Goal: Book appointment/travel/reservation

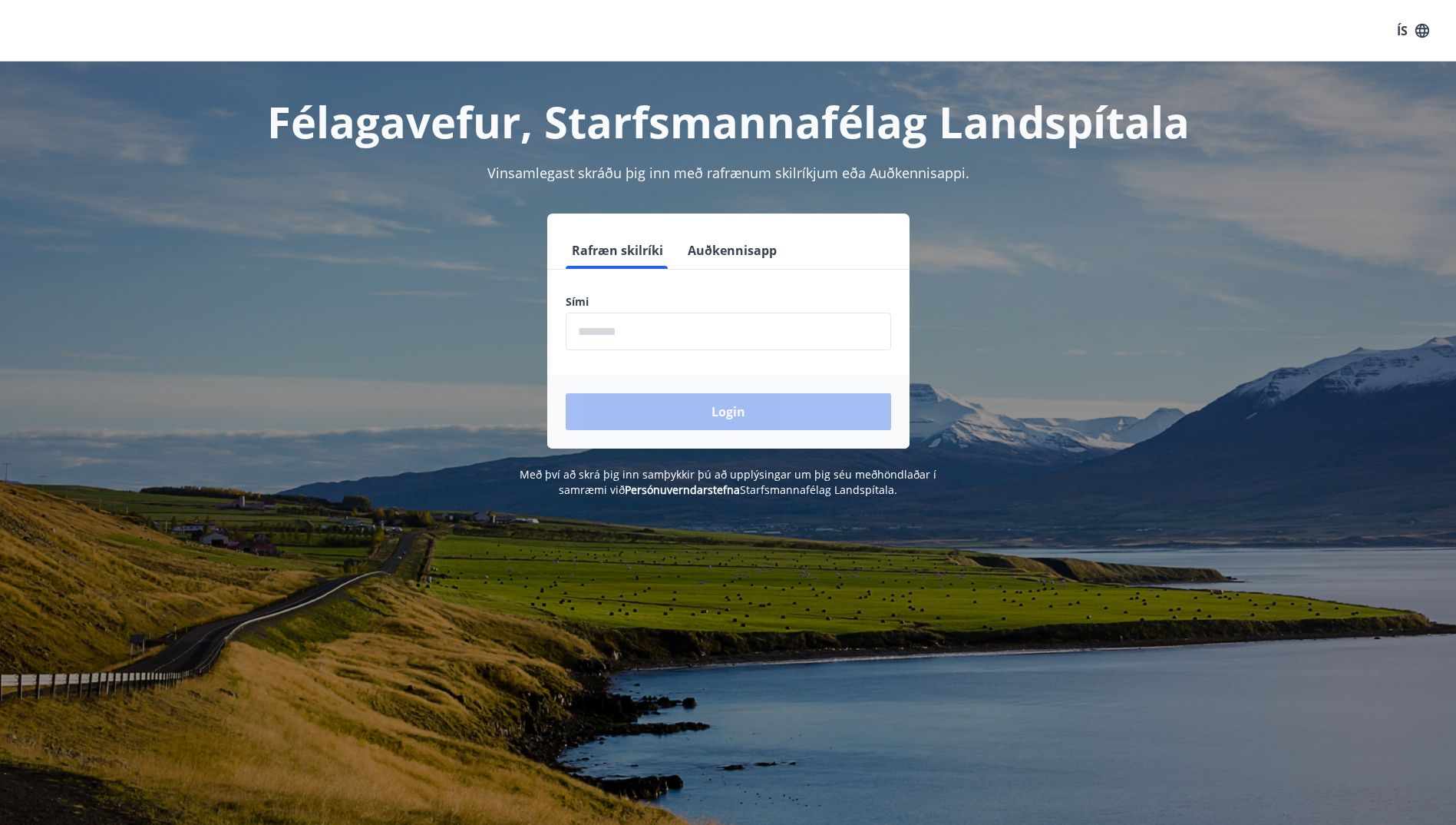
click at [664, 328] on input "phone" at bounding box center [728, 331] width 325 height 38
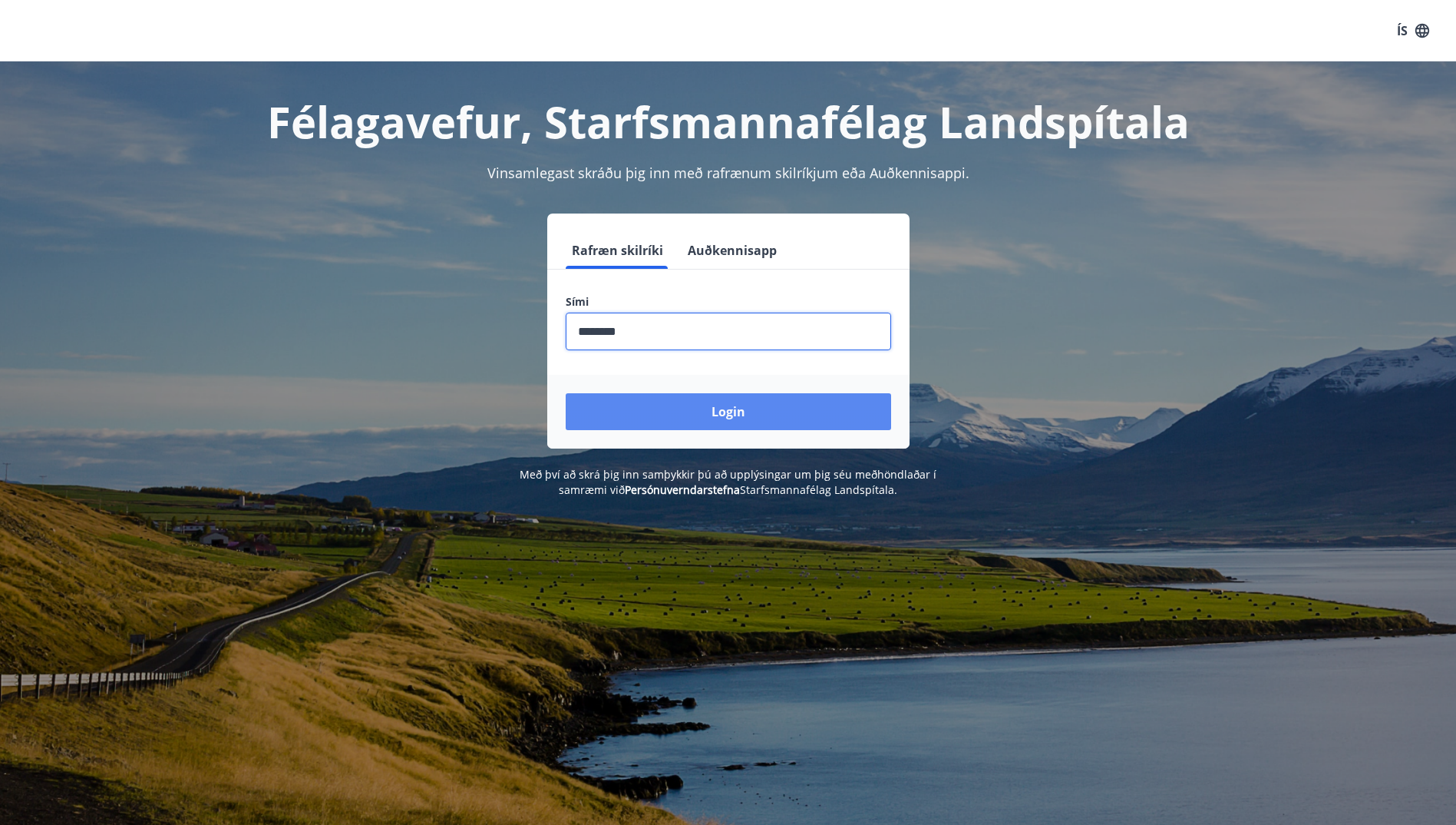
type input "********"
click at [721, 428] on div "Login" at bounding box center [728, 411] width 363 height 74
click at [696, 415] on button "Login" at bounding box center [728, 411] width 325 height 37
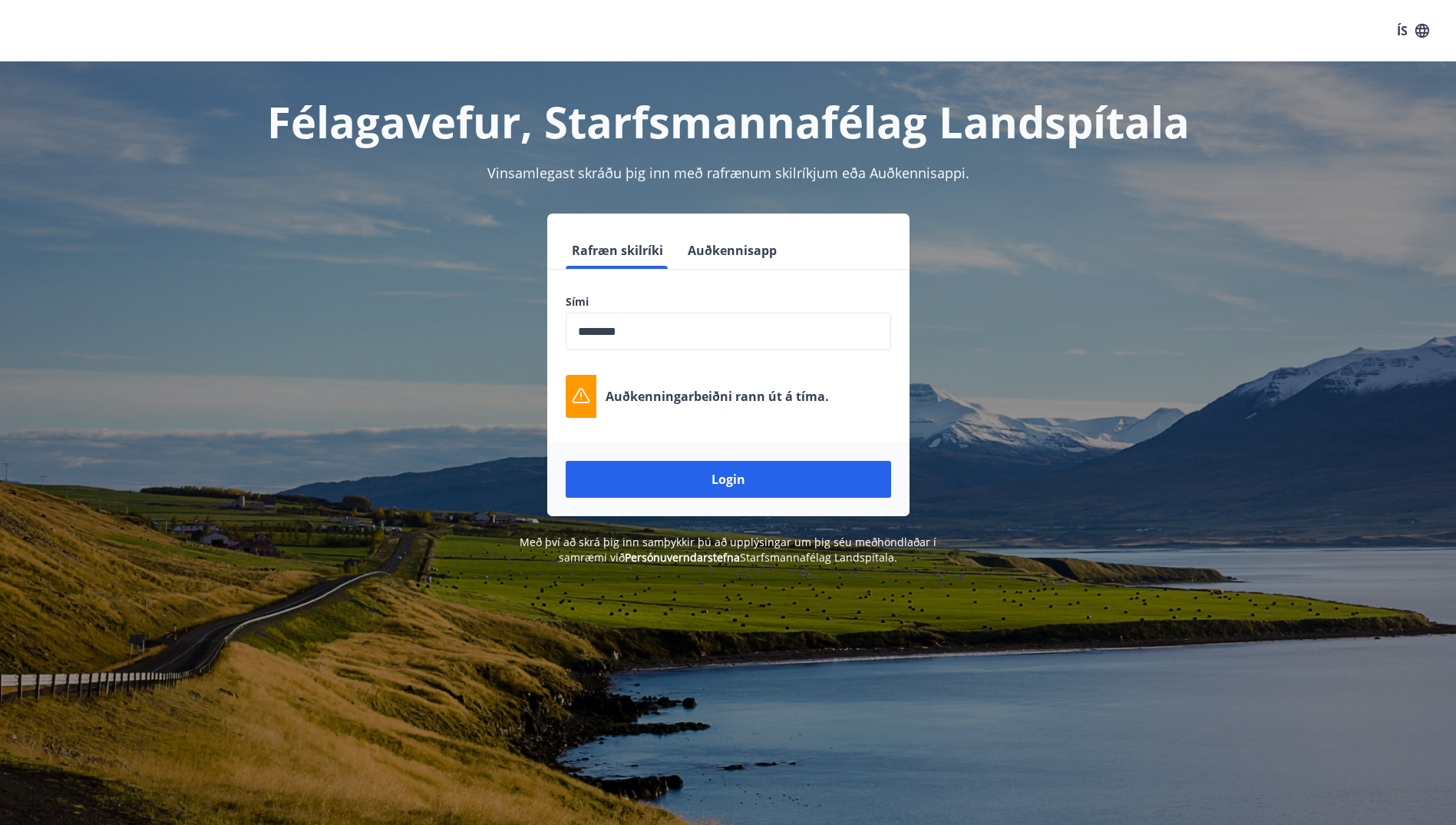
click at [720, 469] on button "Login" at bounding box center [728, 478] width 325 height 37
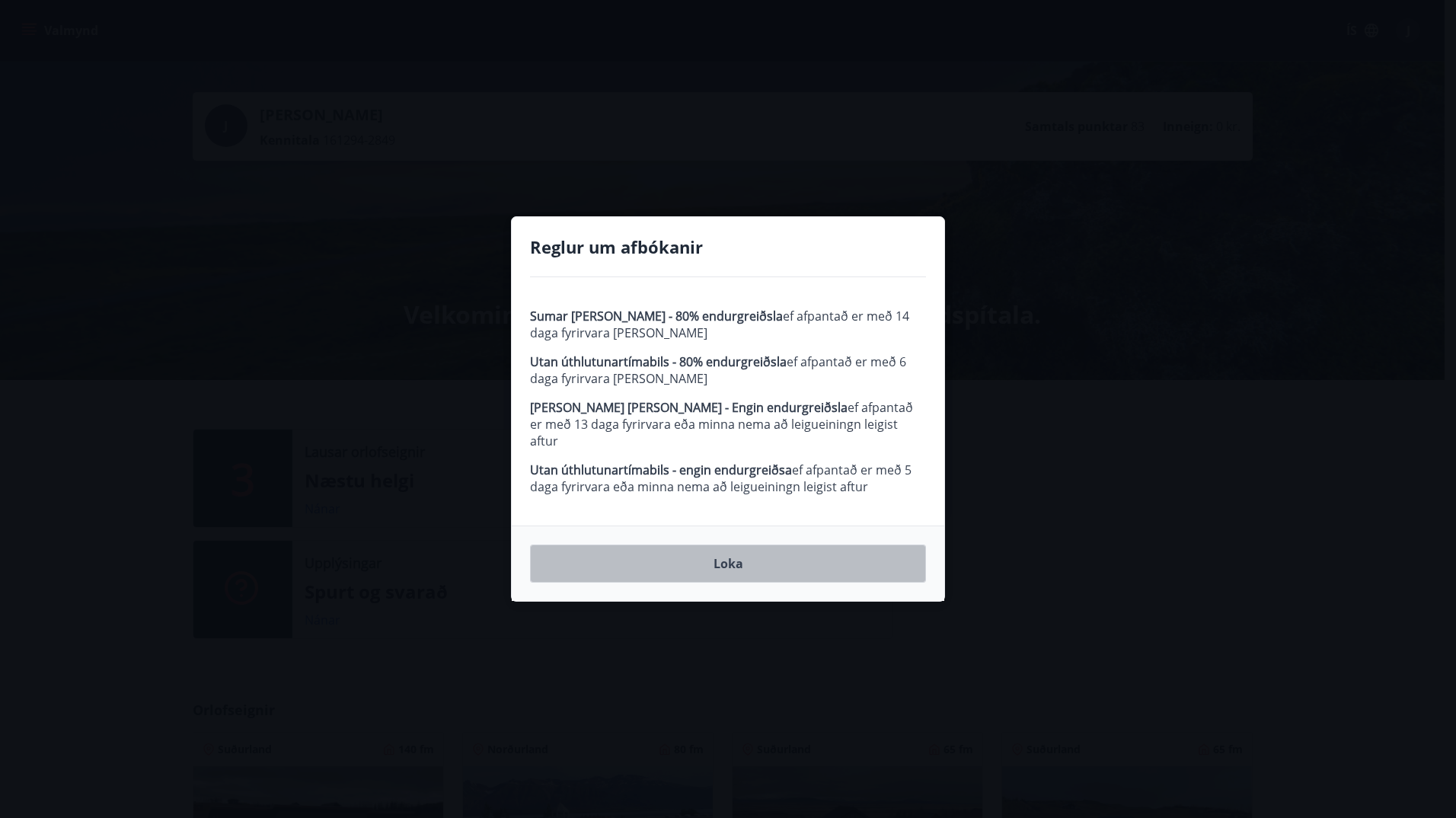
click at [763, 545] on button "Loka" at bounding box center [728, 563] width 396 height 38
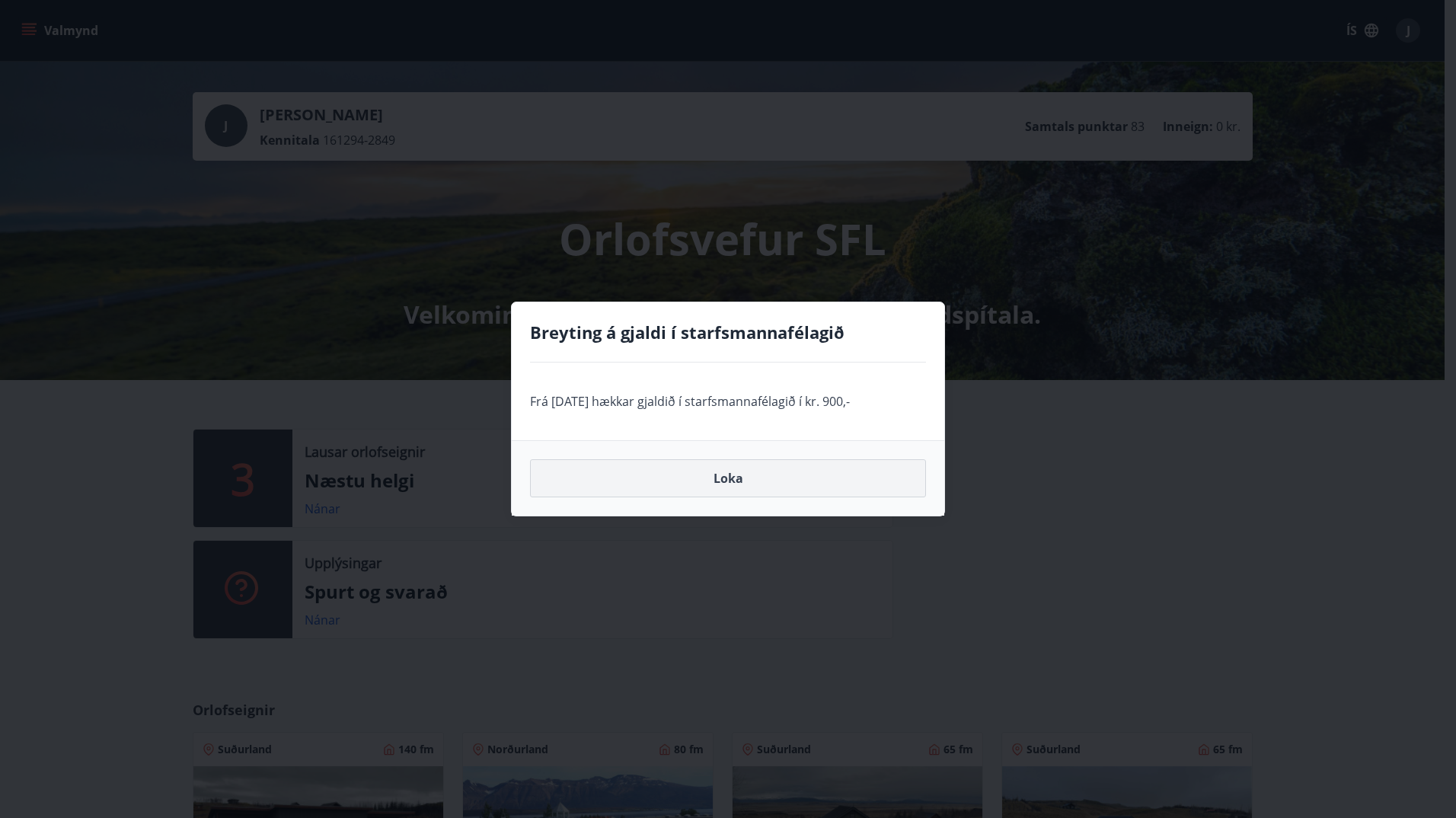
click at [676, 477] on button "Loka" at bounding box center [728, 478] width 396 height 38
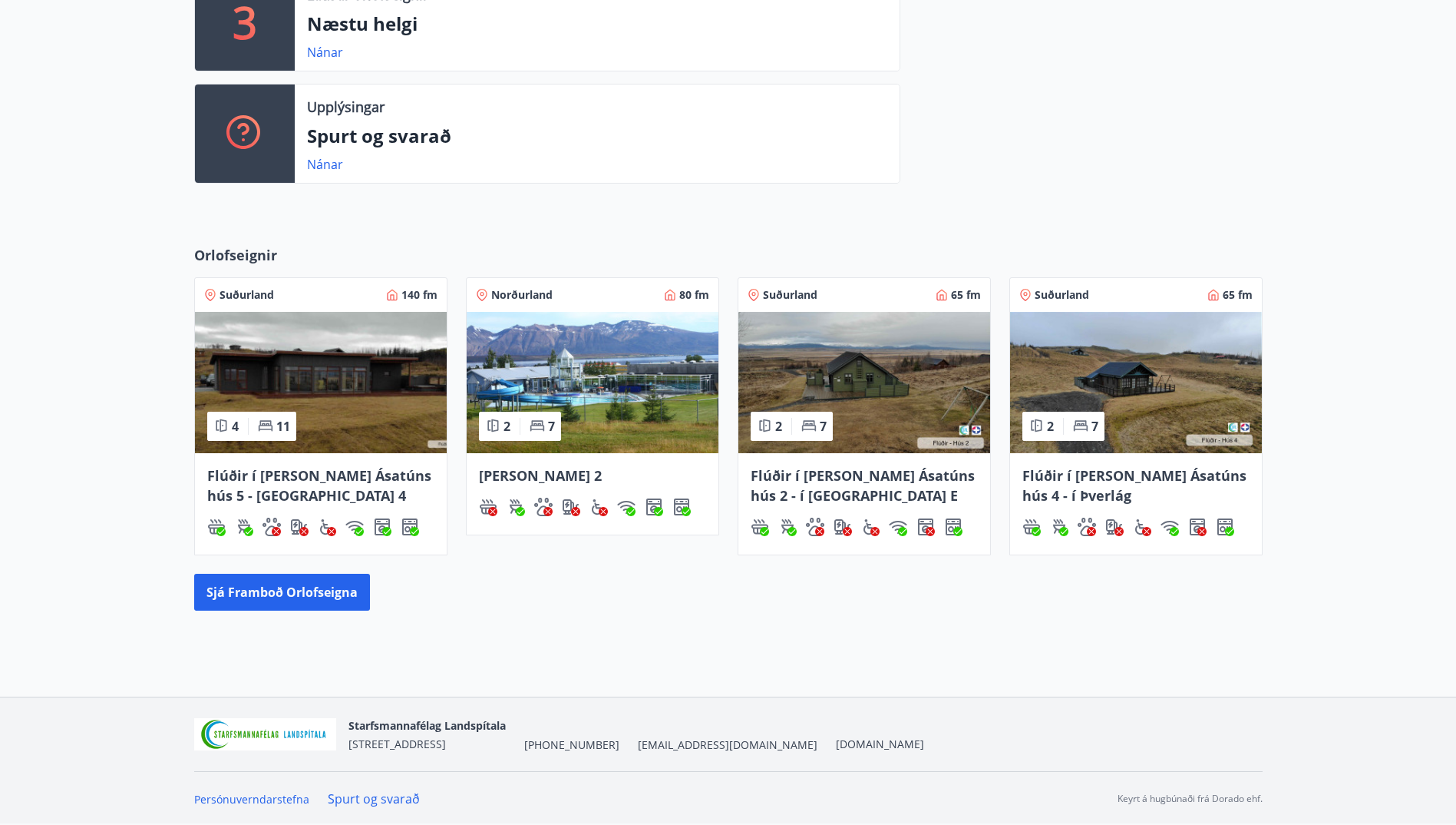
scroll to position [461, 0]
click at [318, 582] on button "Sjá framboð orlofseigna" at bounding box center [283, 591] width 176 height 37
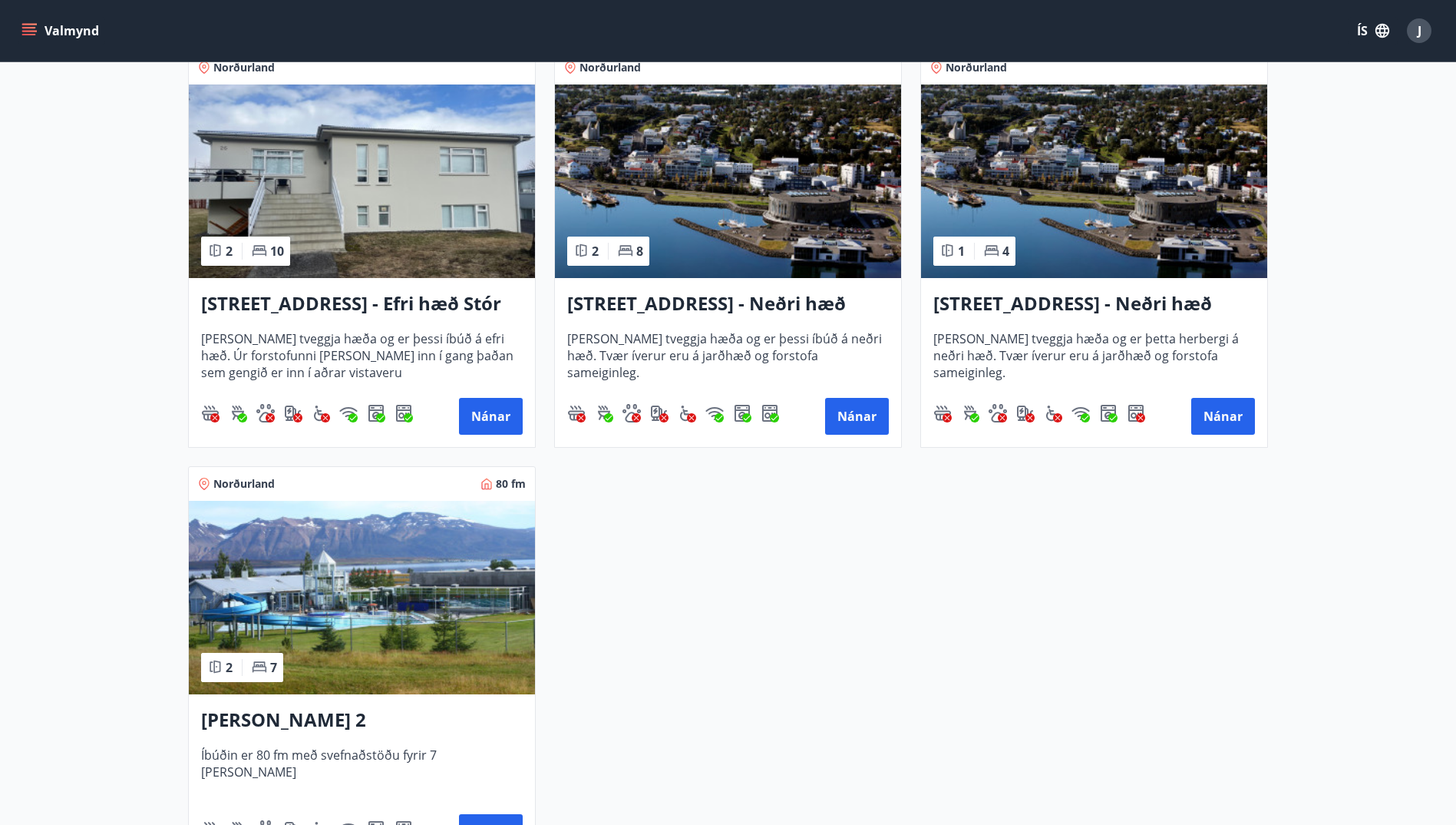
scroll to position [1996, 0]
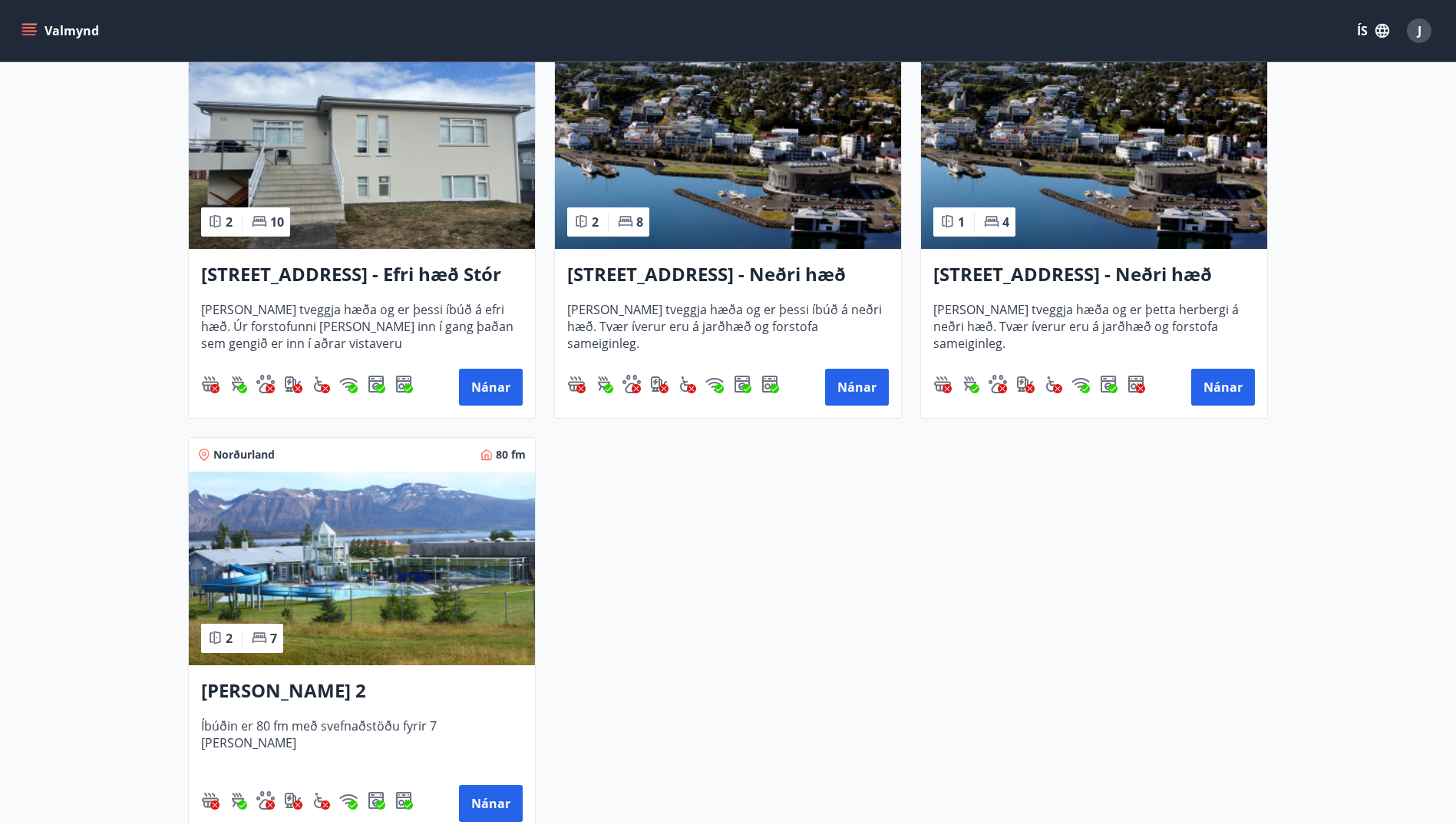
click at [453, 573] on img at bounding box center [362, 568] width 346 height 194
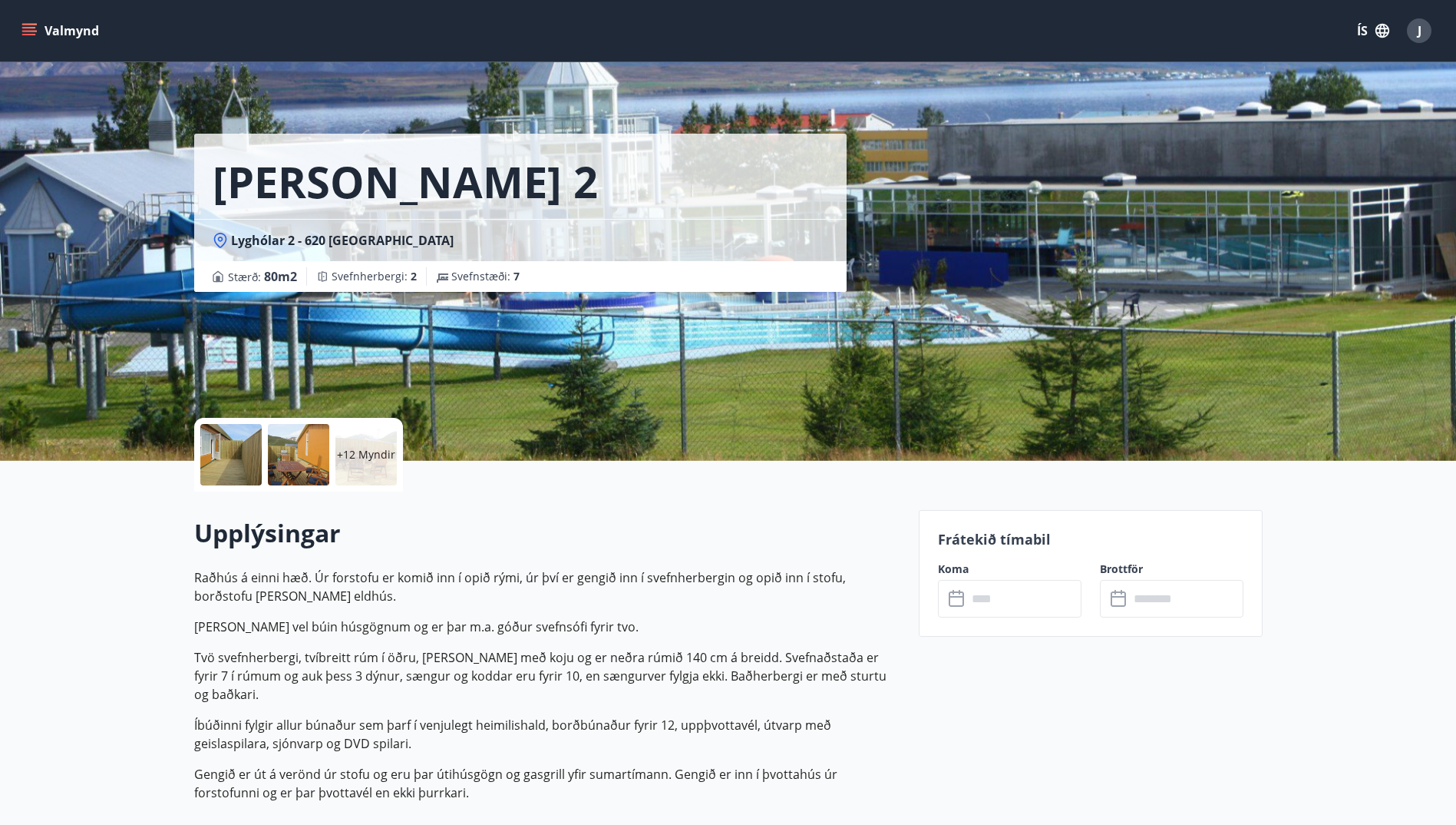
click at [353, 443] on div "+12 Myndir" at bounding box center [366, 454] width 61 height 61
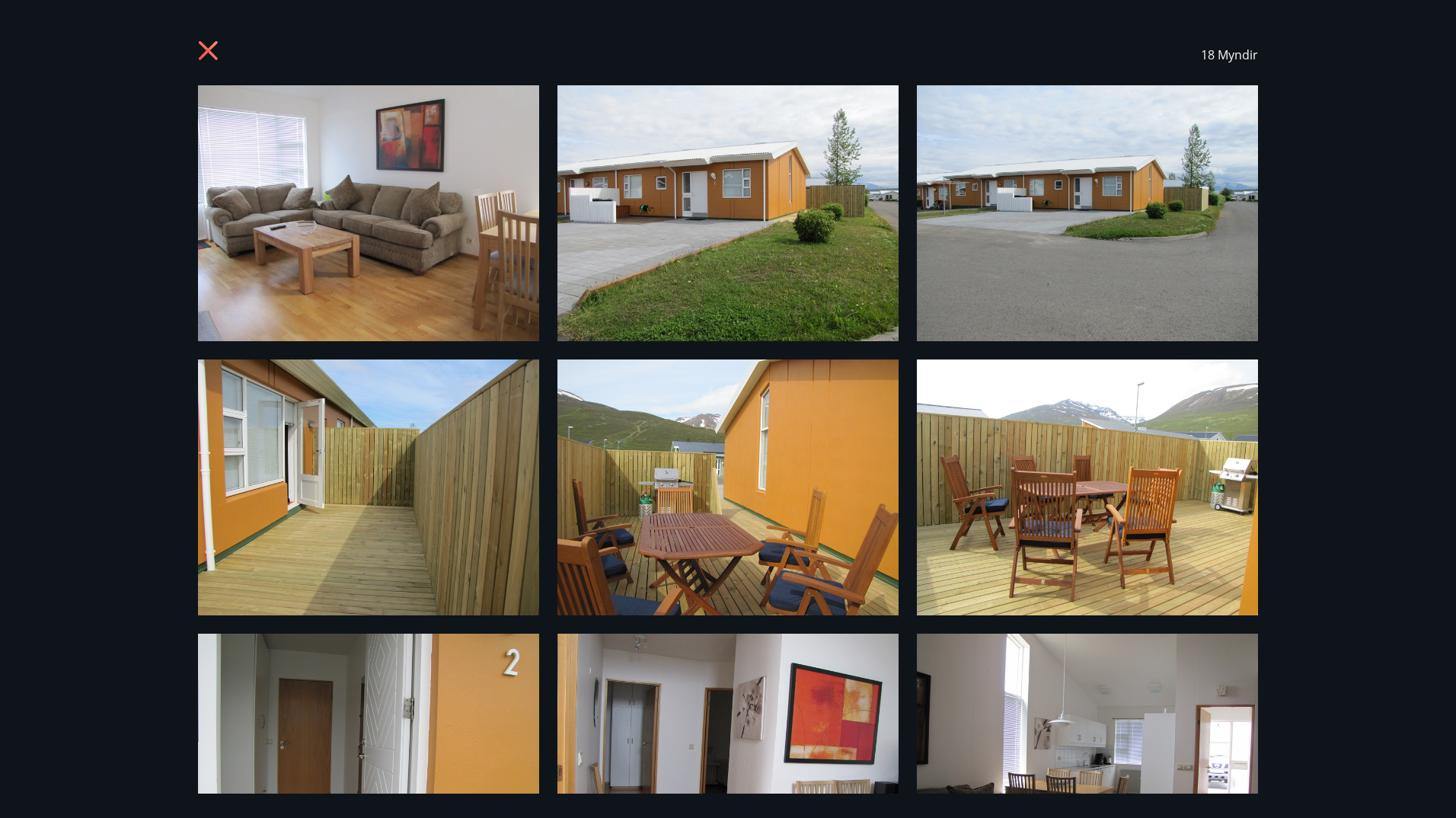
click at [214, 51] on icon at bounding box center [210, 52] width 24 height 24
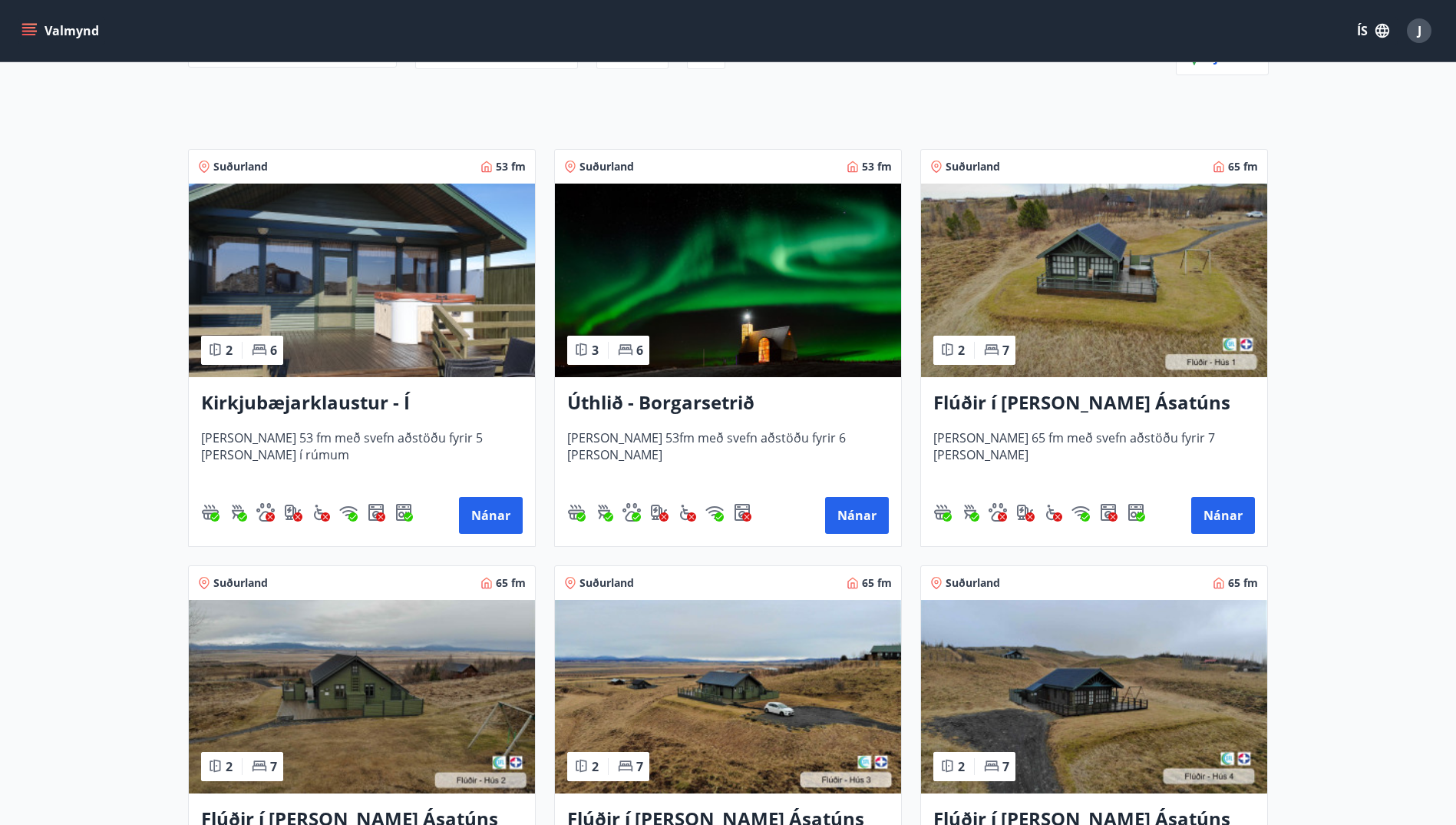
scroll to position [230, 0]
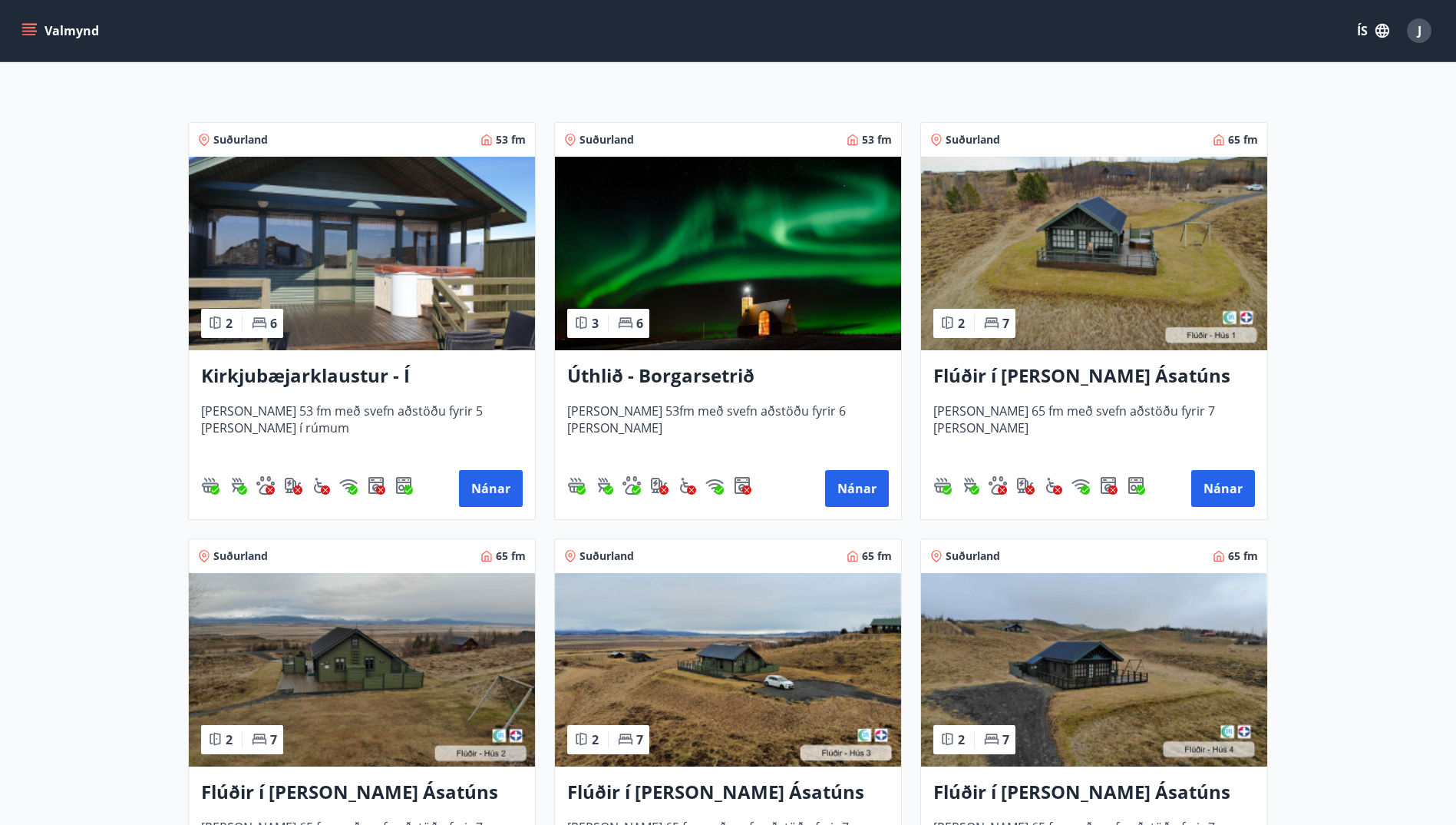
click at [1094, 378] on h3 "Flúðir í landi Ásatúns hús 1 - í Skálaheiði C" at bounding box center [1094, 376] width 322 height 28
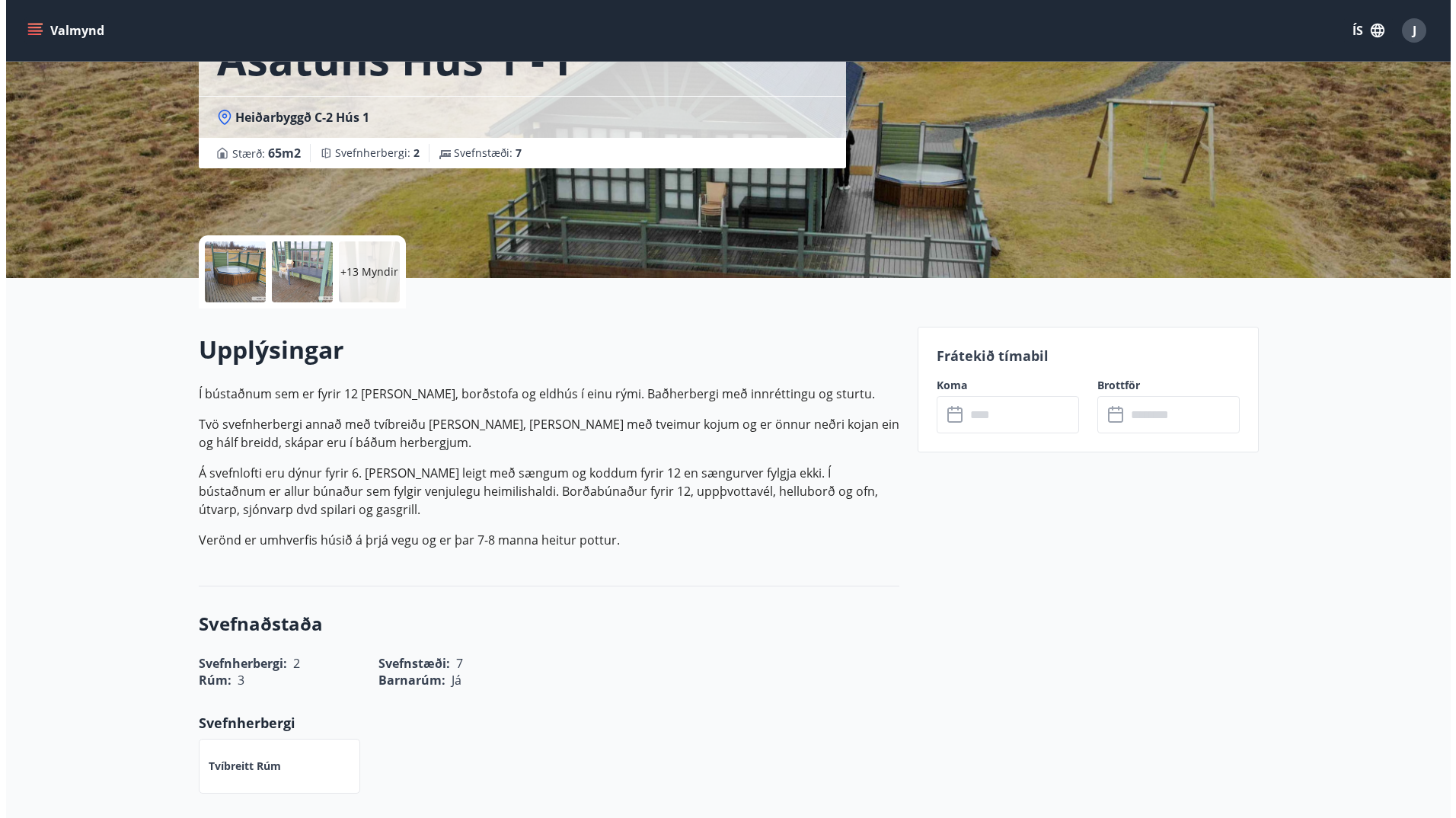
scroll to position [152, 0]
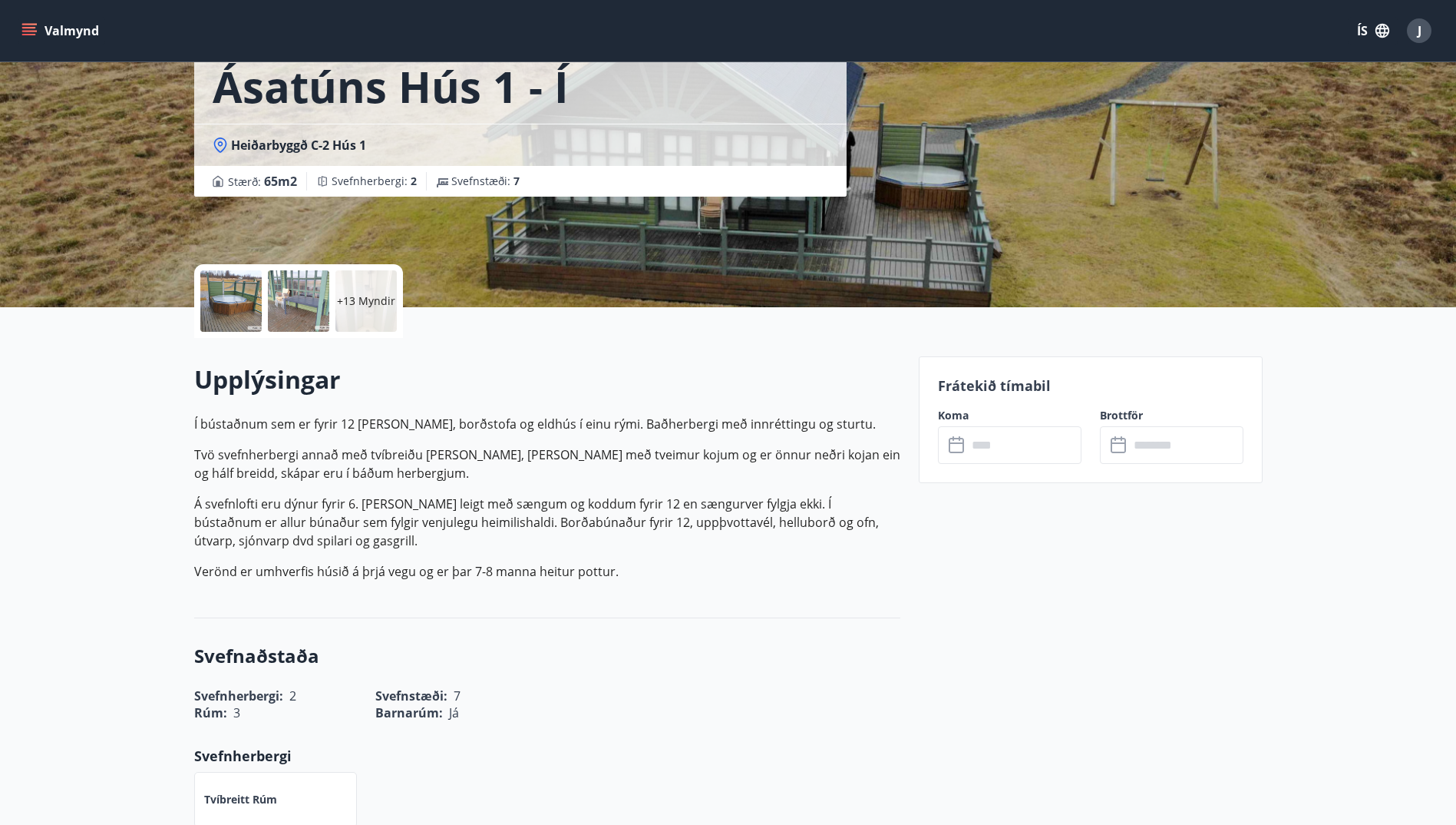
click at [375, 312] on div "+13 Myndir" at bounding box center [366, 301] width 61 height 61
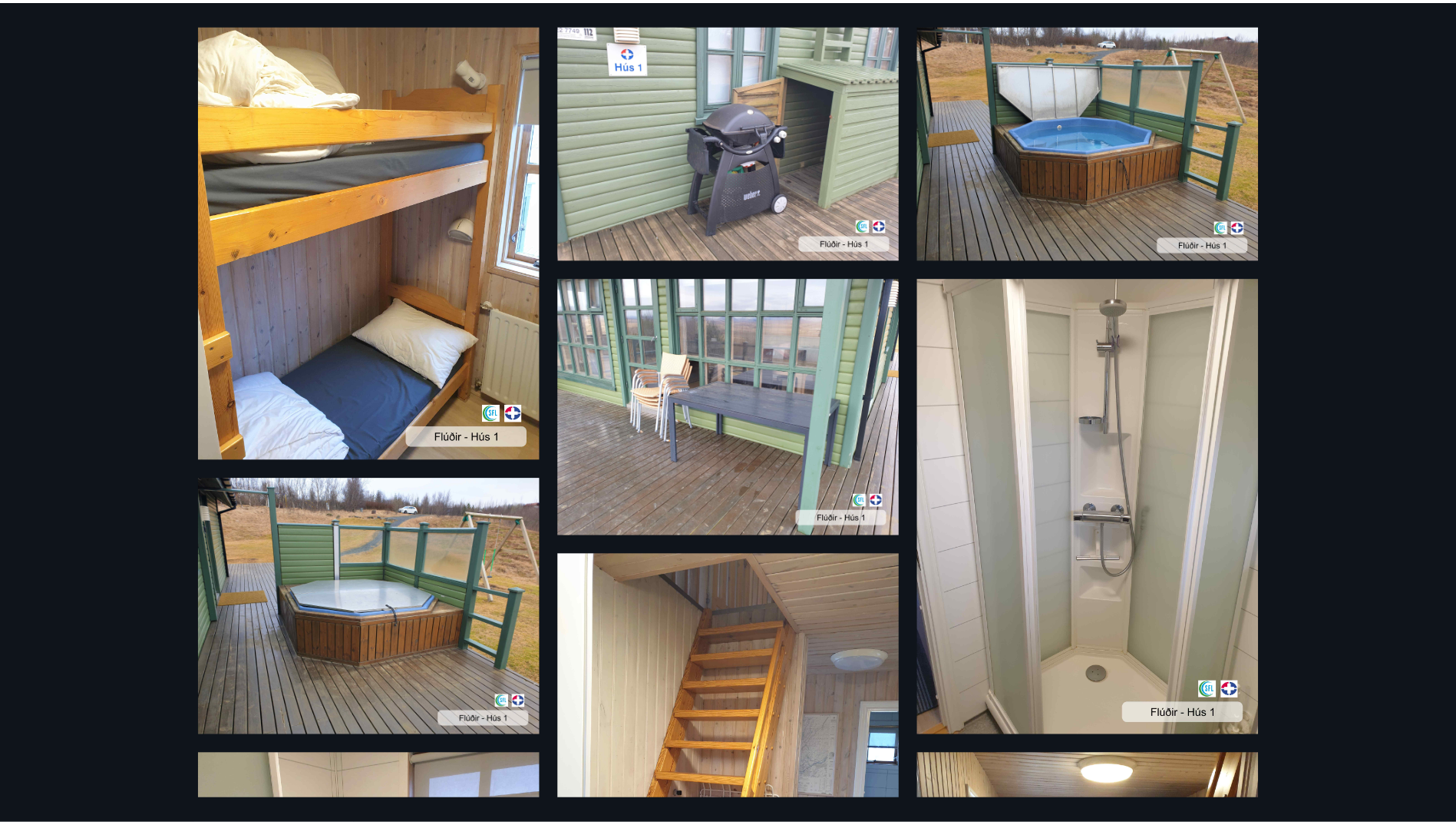
scroll to position [0, 0]
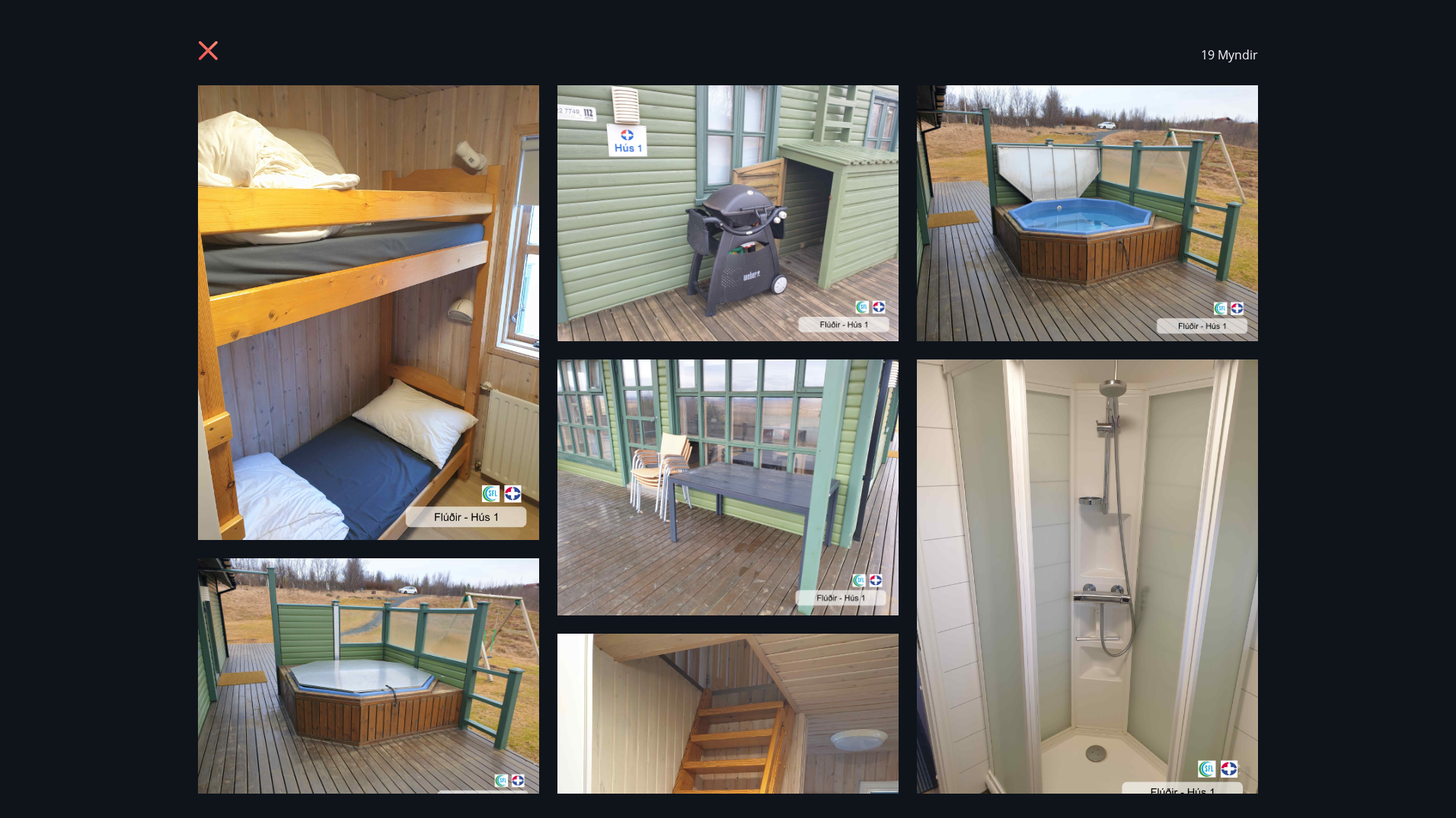
click at [215, 40] on icon at bounding box center [210, 52] width 24 height 24
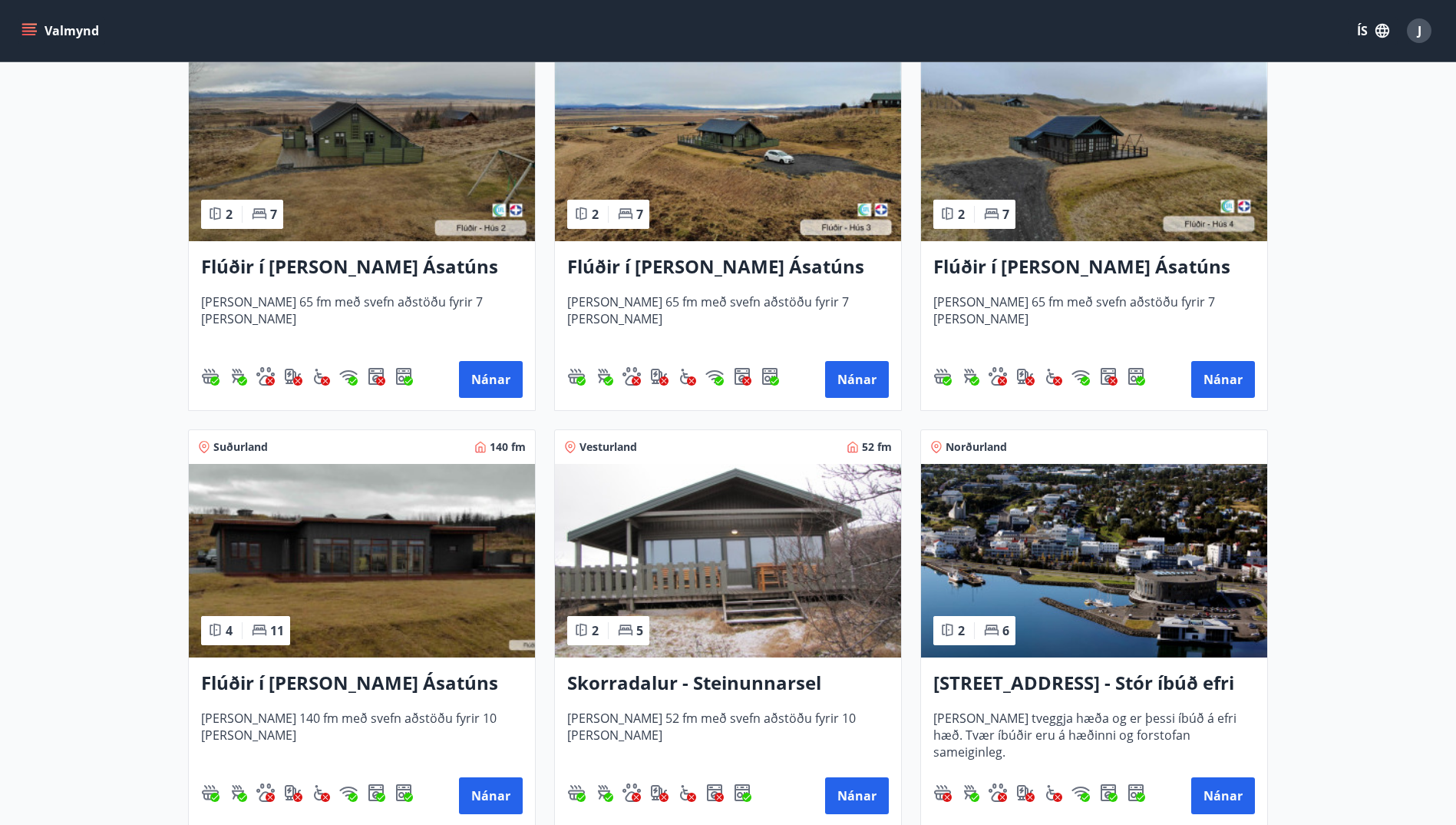
scroll to position [768, 0]
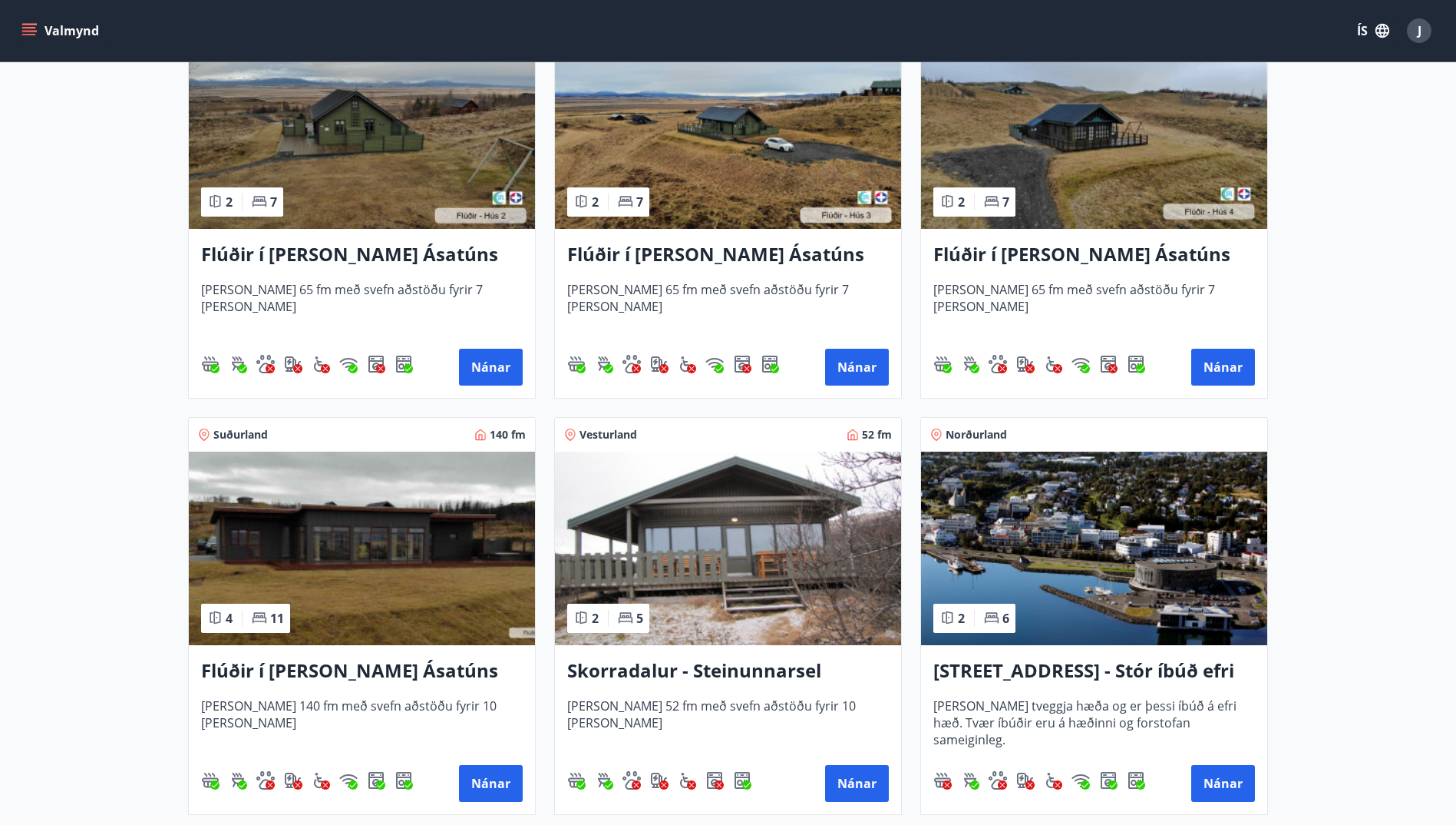
click at [412, 547] on img at bounding box center [362, 548] width 346 height 194
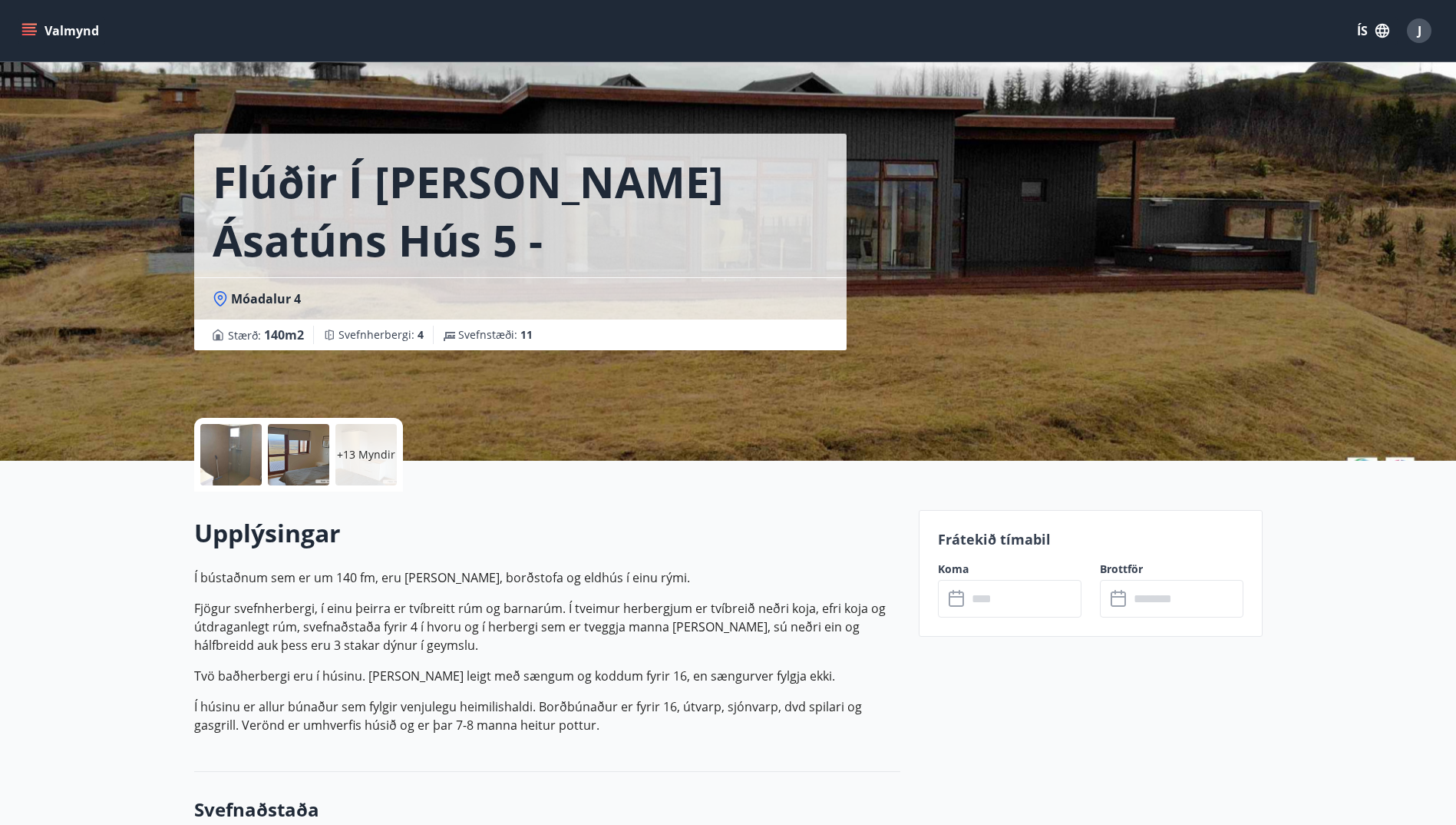
click at [391, 471] on div "+13 Myndir" at bounding box center [366, 454] width 61 height 61
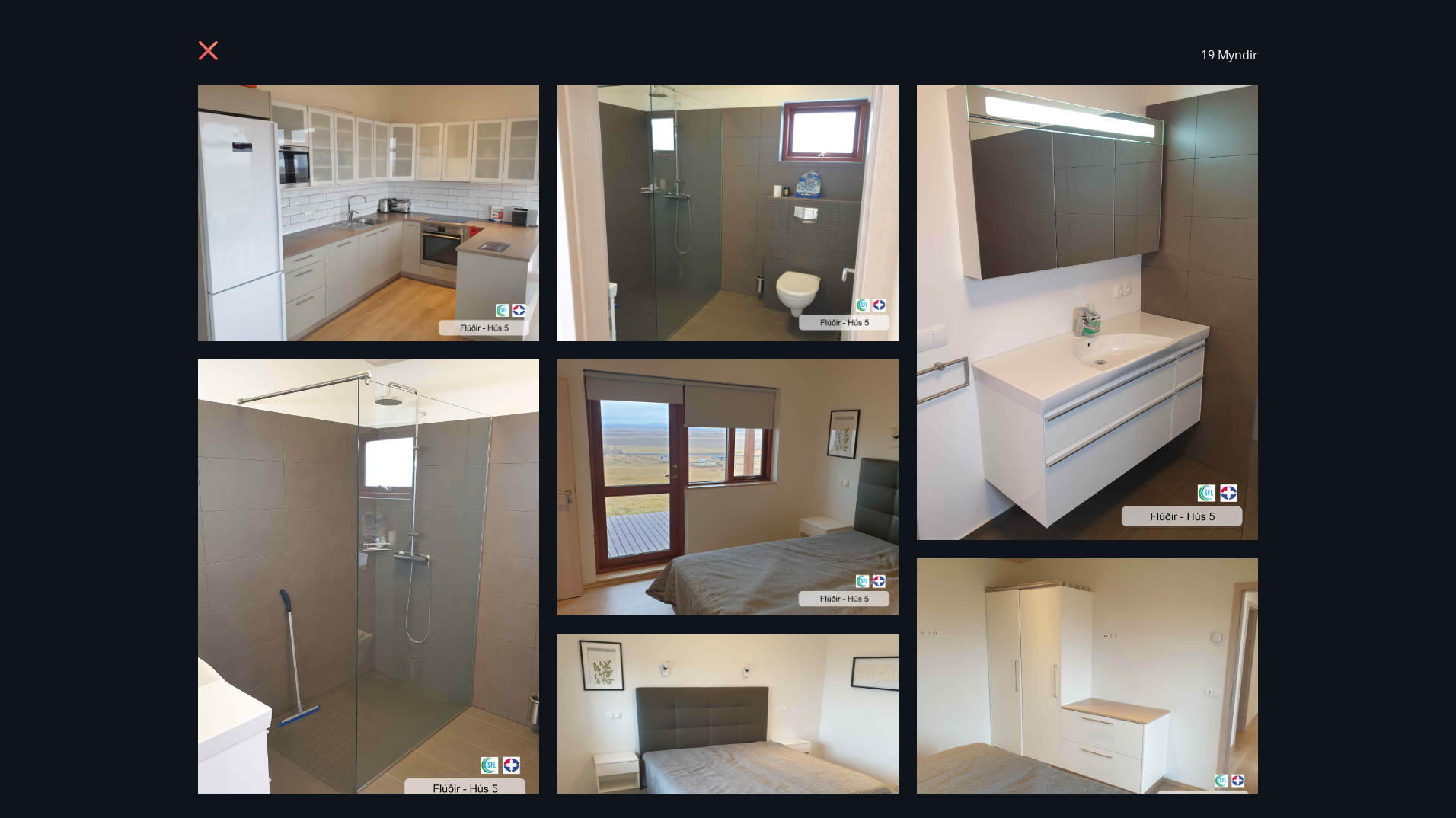
click at [210, 48] on icon at bounding box center [208, 50] width 19 height 19
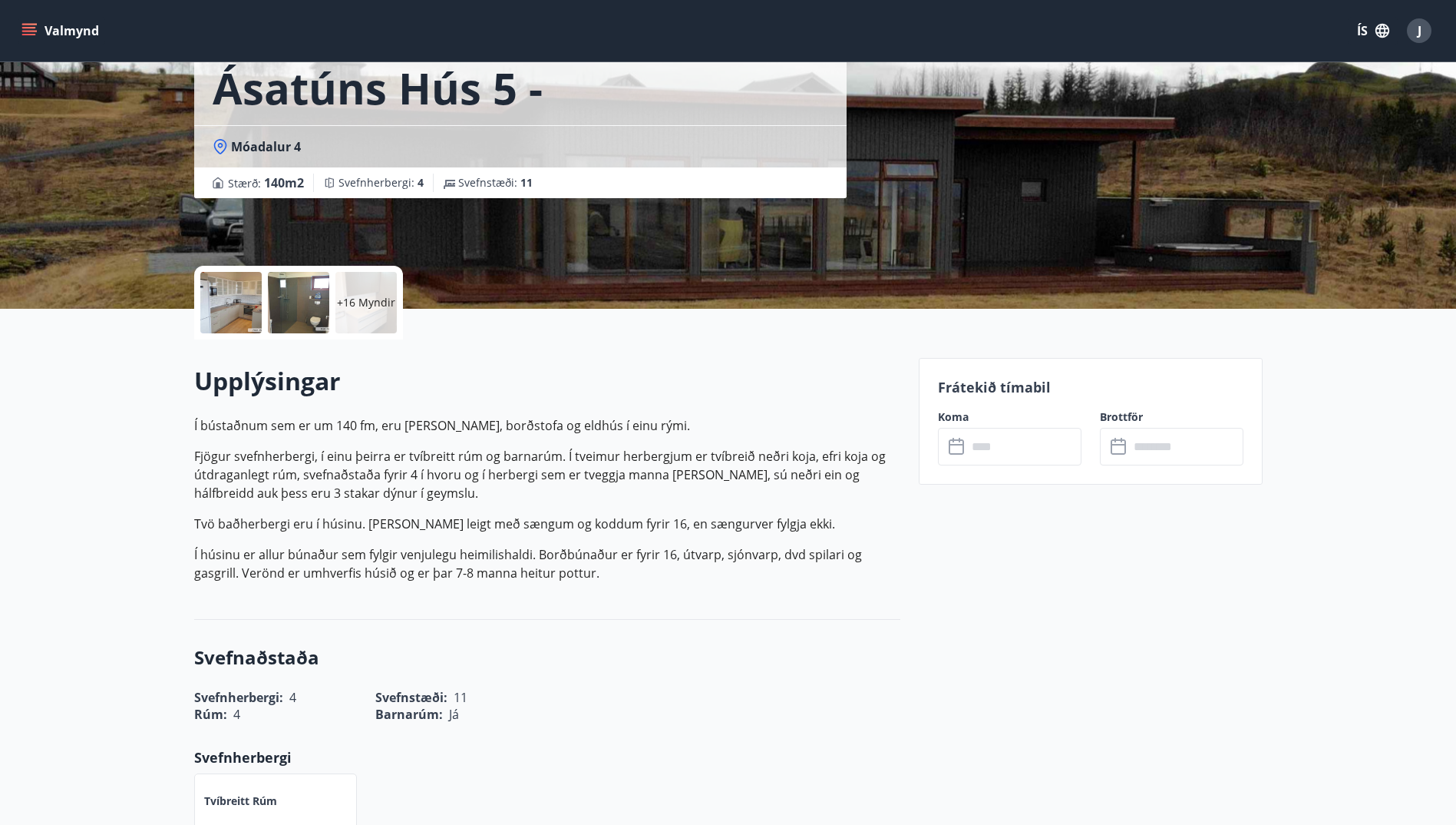
scroll to position [153, 0]
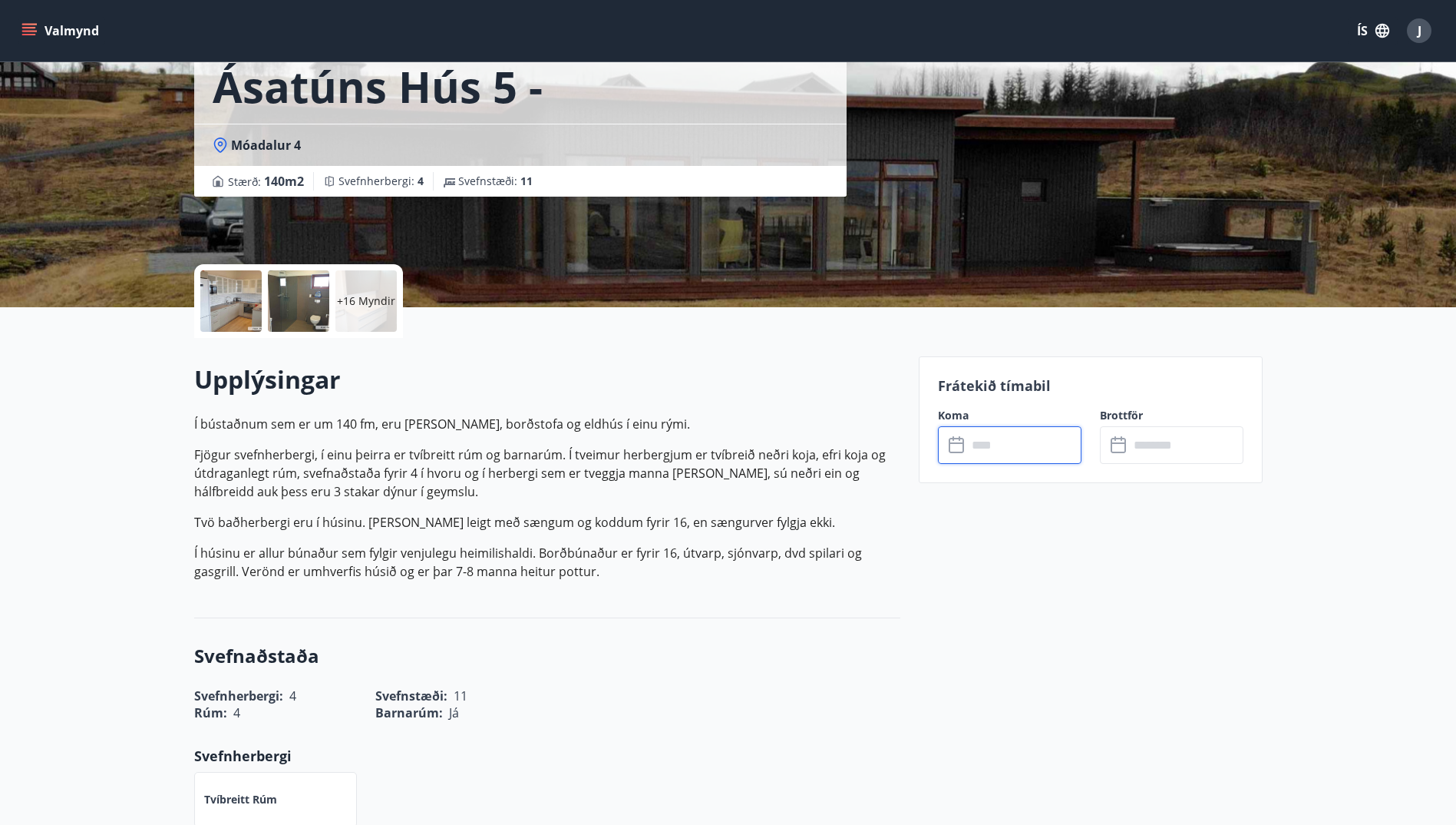
click at [1003, 446] on input "text" at bounding box center [1024, 445] width 115 height 38
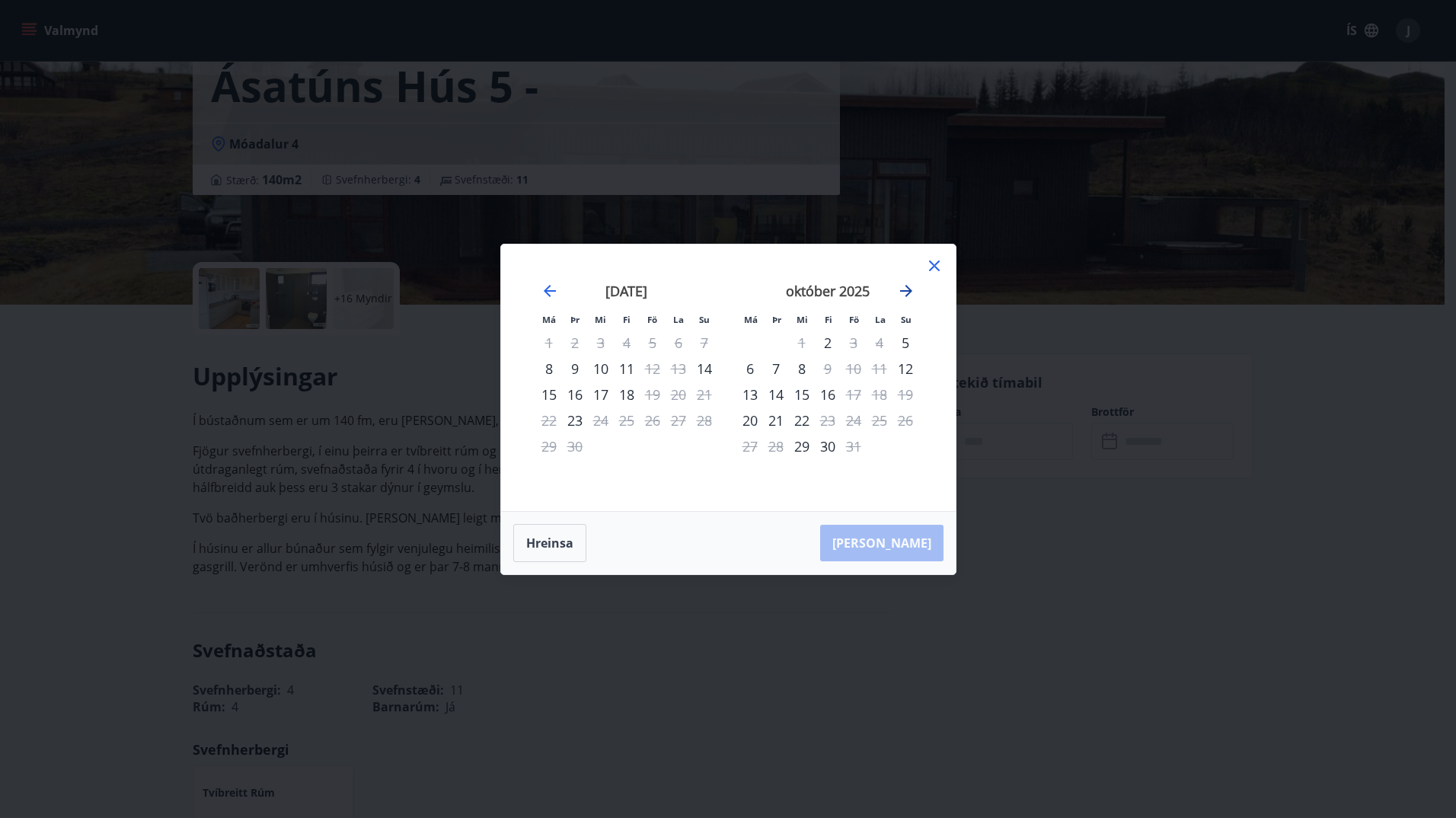
click at [906, 297] on icon "Move forward to switch to the next month." at bounding box center [905, 291] width 19 height 19
click at [898, 278] on div "nóvember 2025" at bounding box center [827, 296] width 181 height 67
click at [903, 289] on icon "Move forward to switch to the next month." at bounding box center [905, 291] width 19 height 19
click at [909, 299] on icon "Move forward to switch to the next month." at bounding box center [905, 291] width 19 height 19
click at [911, 292] on icon "Move forward to switch to the next month." at bounding box center [905, 291] width 19 height 19
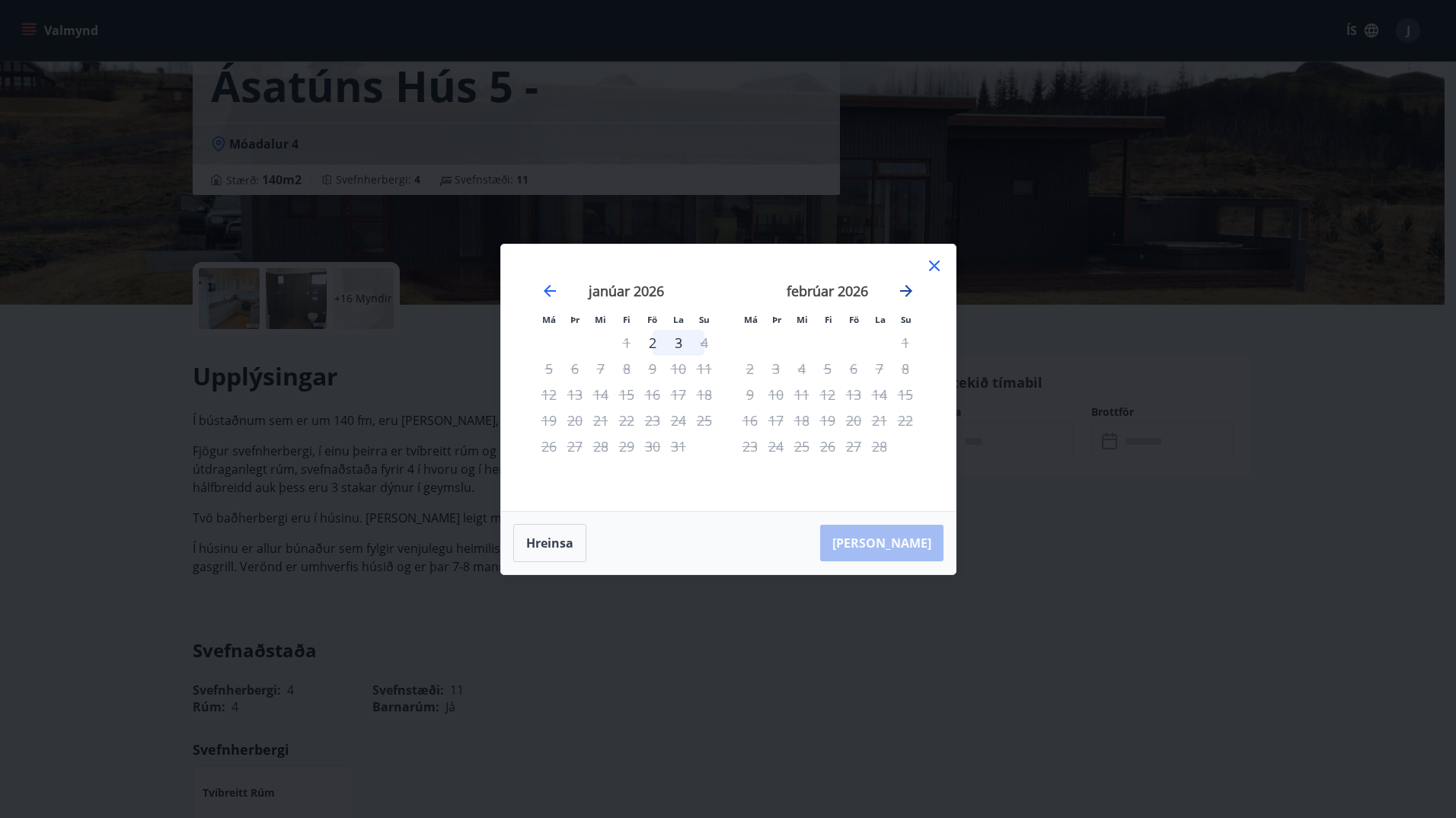
click at [913, 292] on icon "Move forward to switch to the next month." at bounding box center [905, 291] width 19 height 19
click at [914, 290] on icon "Move forward to switch to the next month." at bounding box center [905, 291] width 19 height 19
click at [941, 272] on icon at bounding box center [934, 265] width 19 height 19
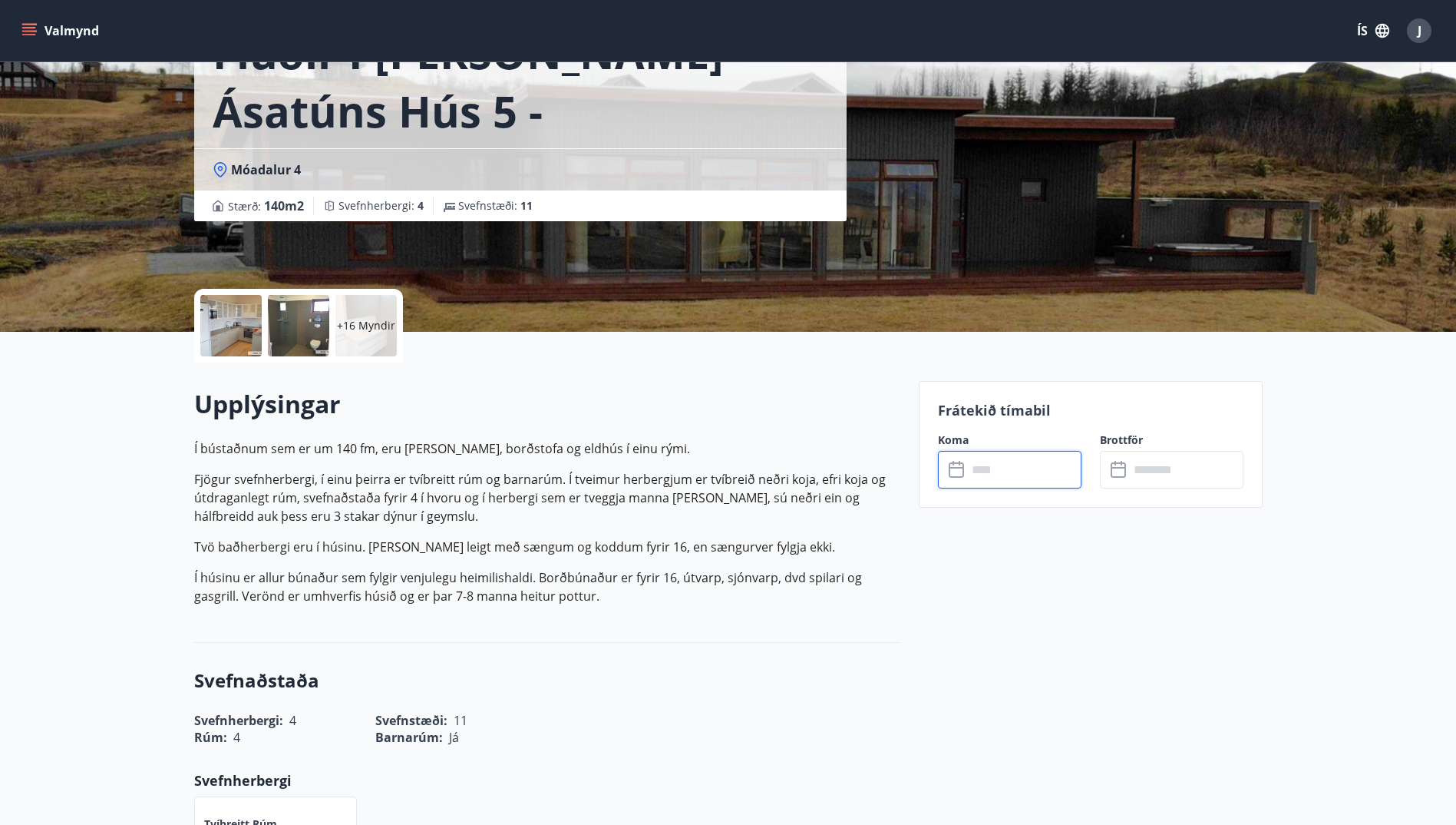
scroll to position [0, 0]
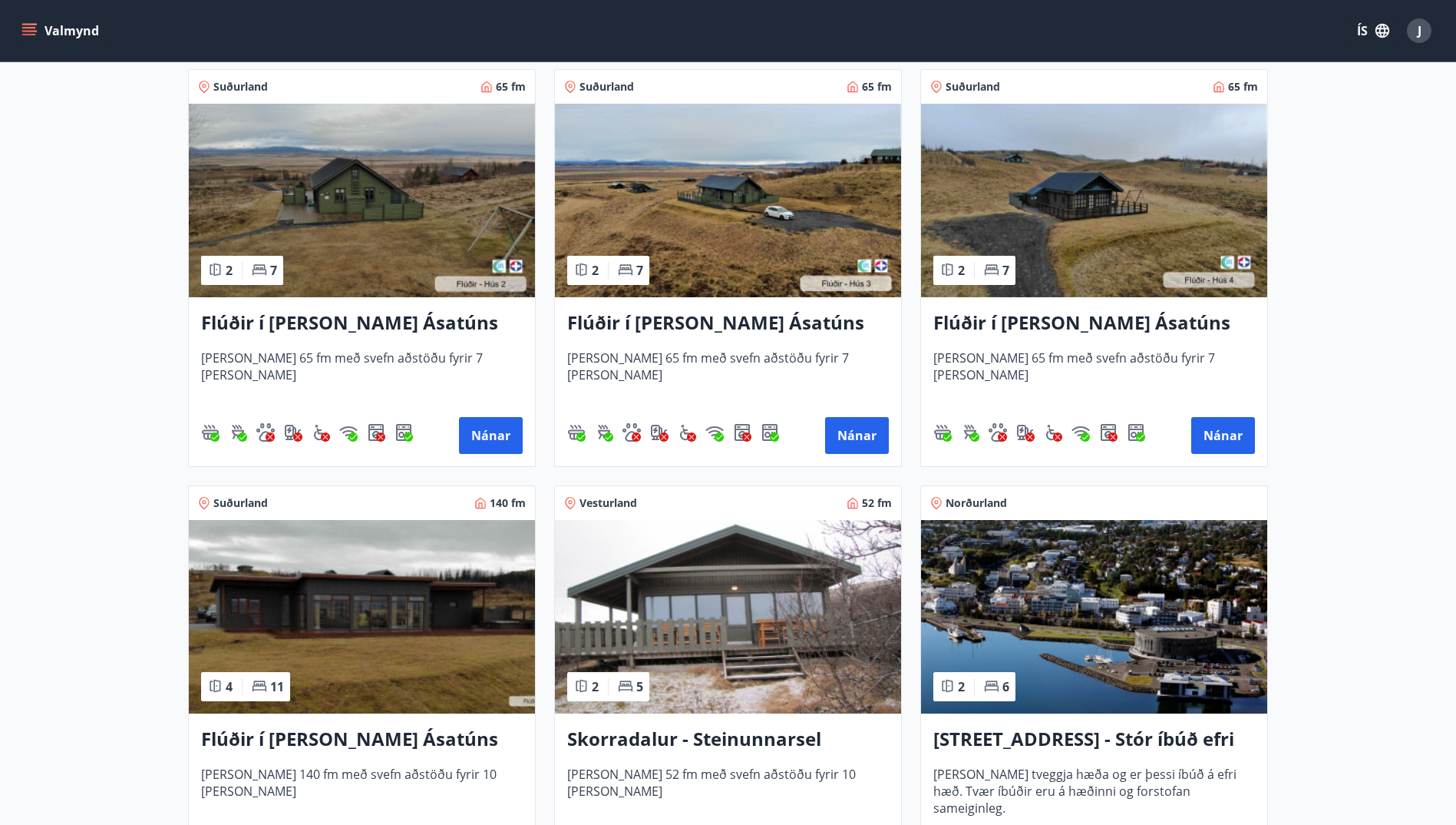
scroll to position [691, 0]
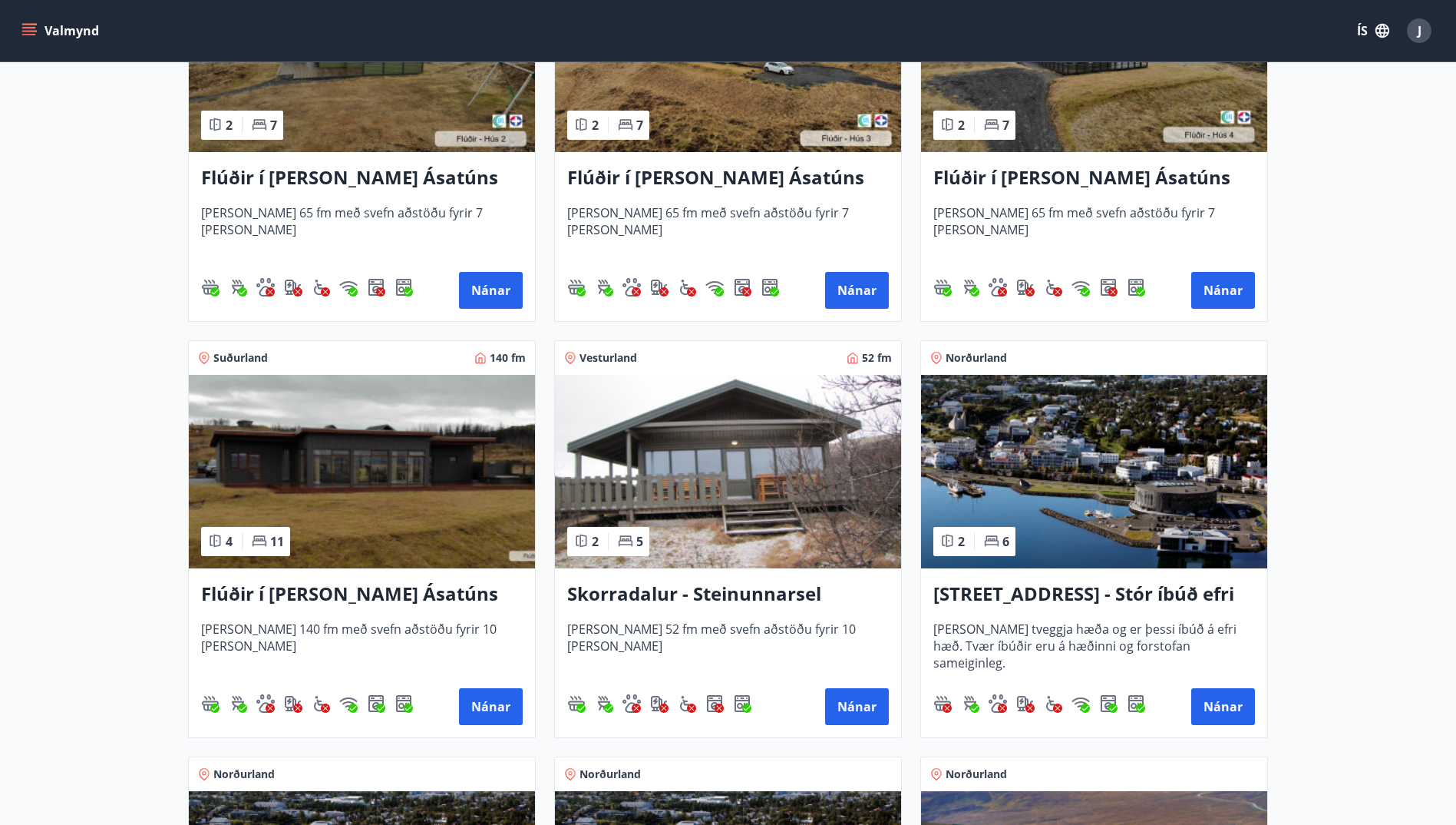
click at [747, 591] on h3 "Skorradalur - Steinunnarsel" at bounding box center [728, 594] width 322 height 28
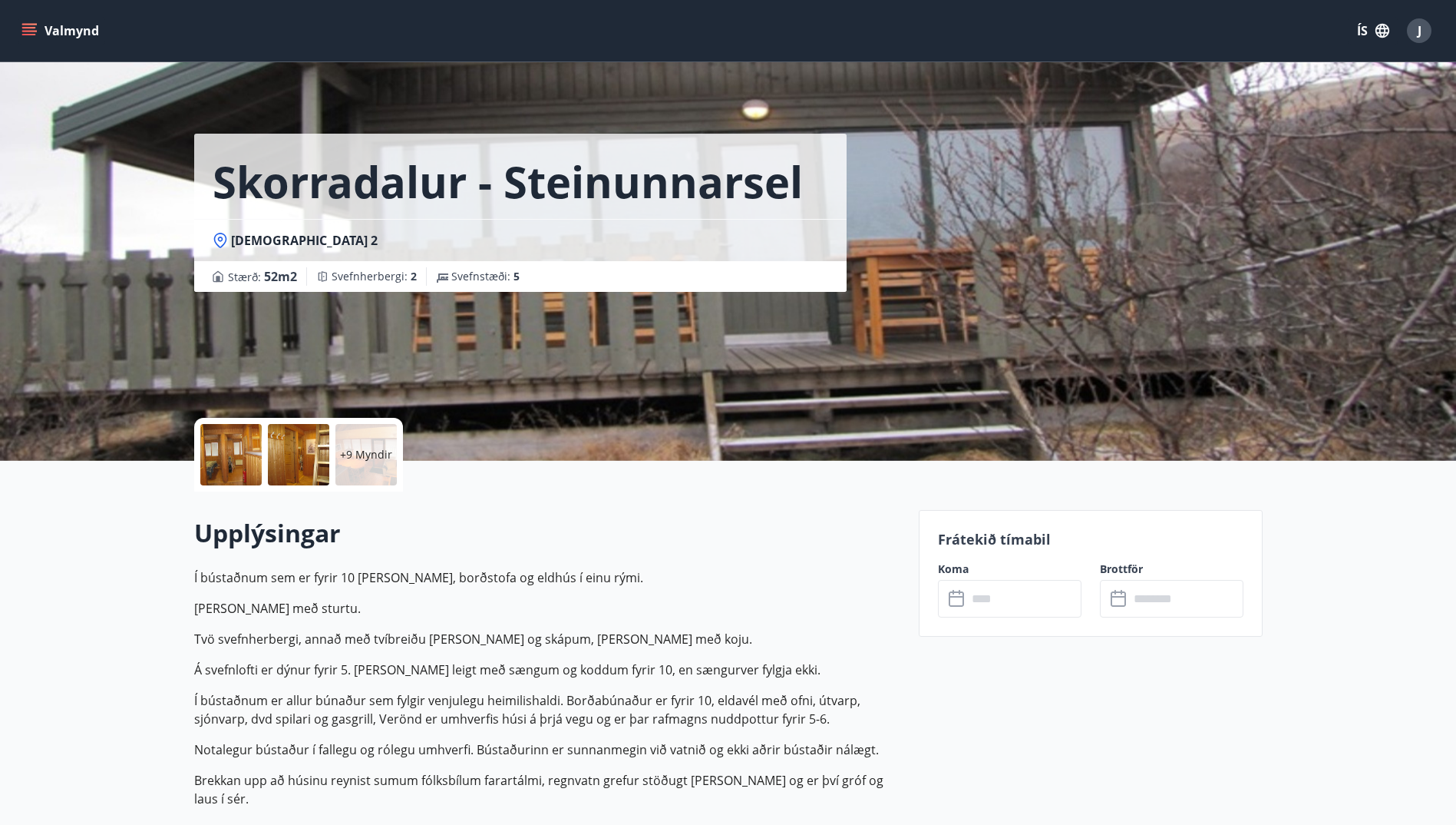
click at [369, 462] on div "+9 Myndir" at bounding box center [366, 454] width 61 height 61
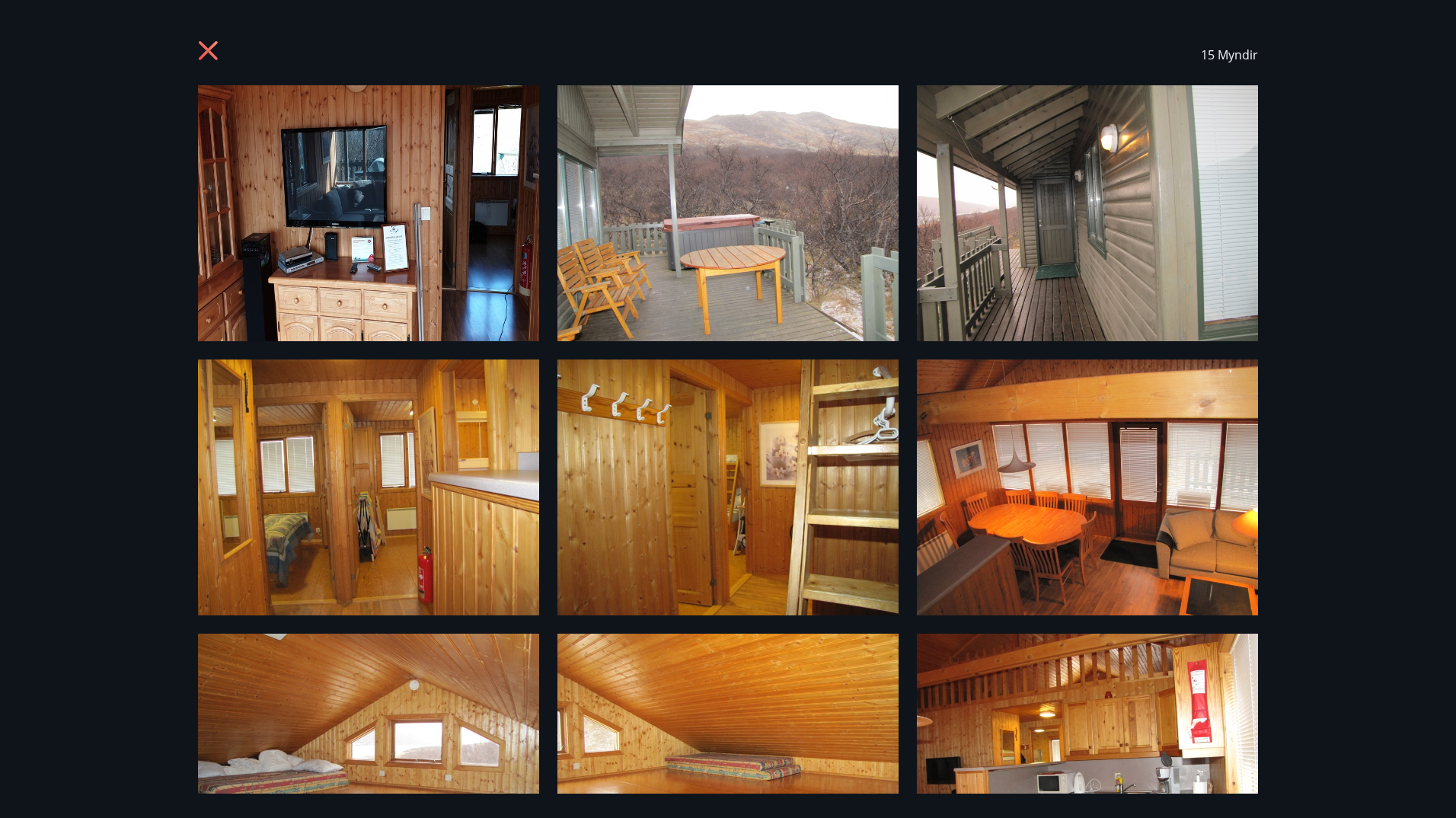
click at [209, 49] on icon at bounding box center [208, 50] width 19 height 19
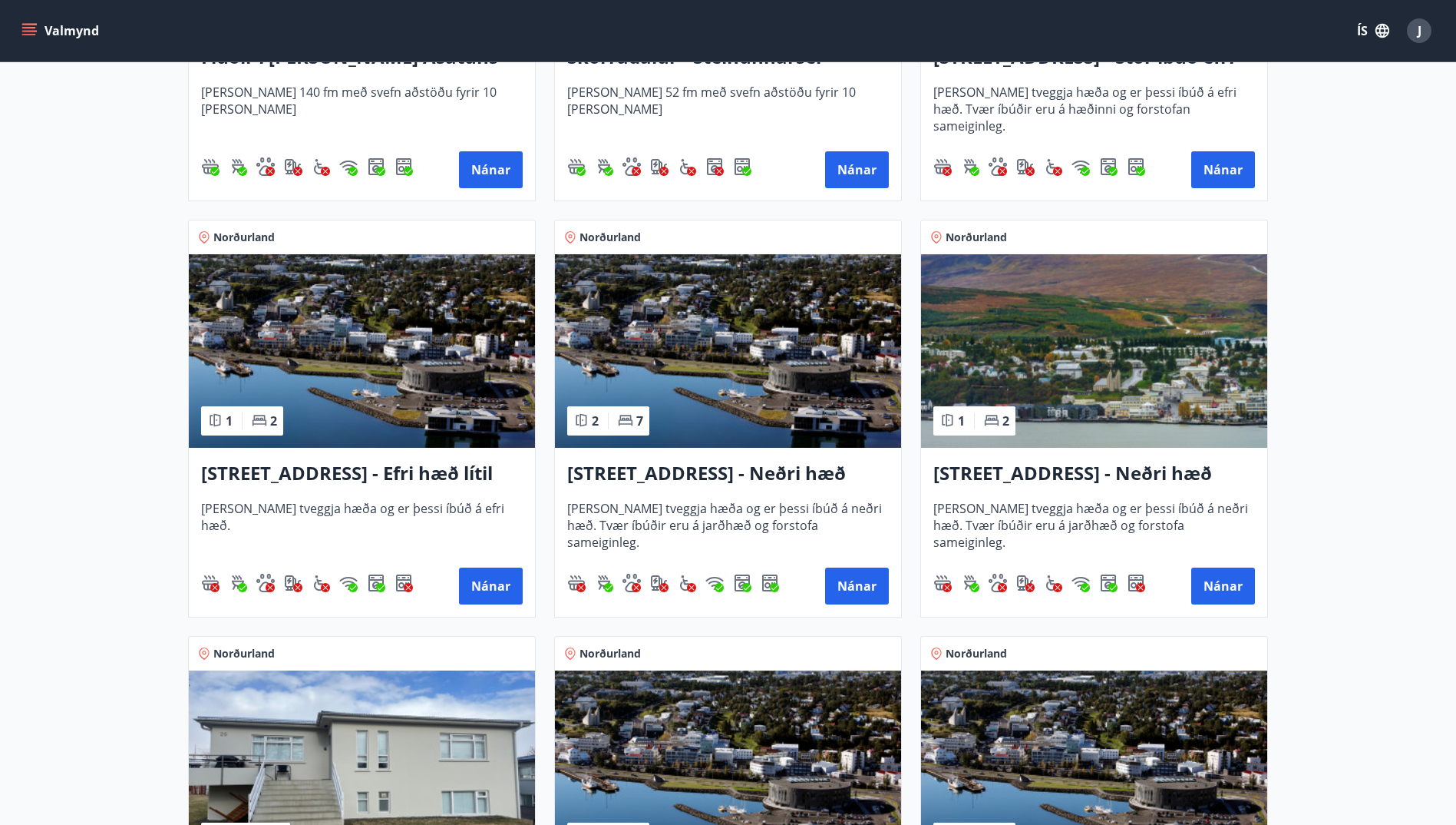
scroll to position [1382, 0]
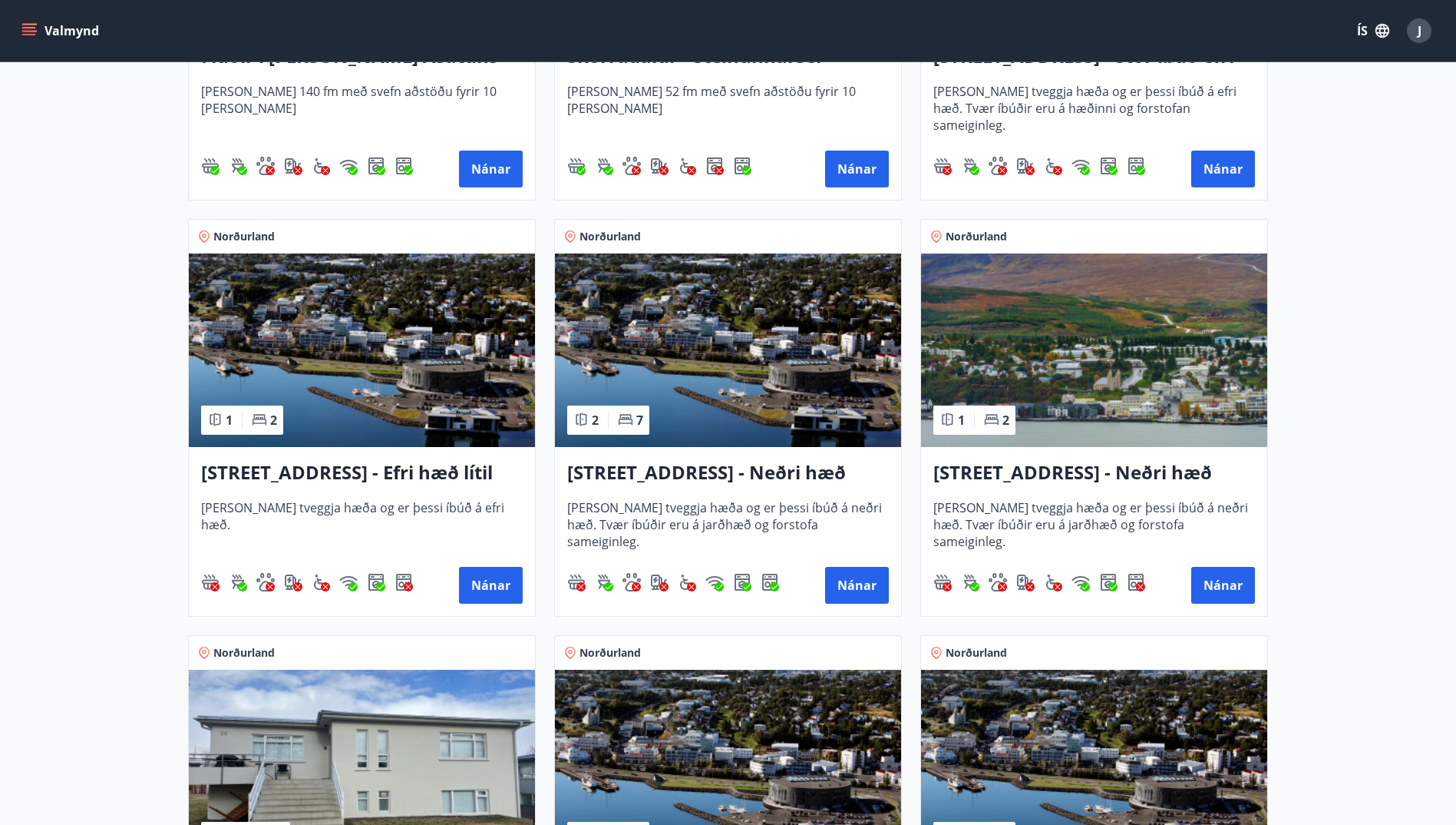
click at [462, 472] on h3 "Hrafnagilsstræti 23 - Efri hæð lítil íbúð 2" at bounding box center [363, 473] width 322 height 28
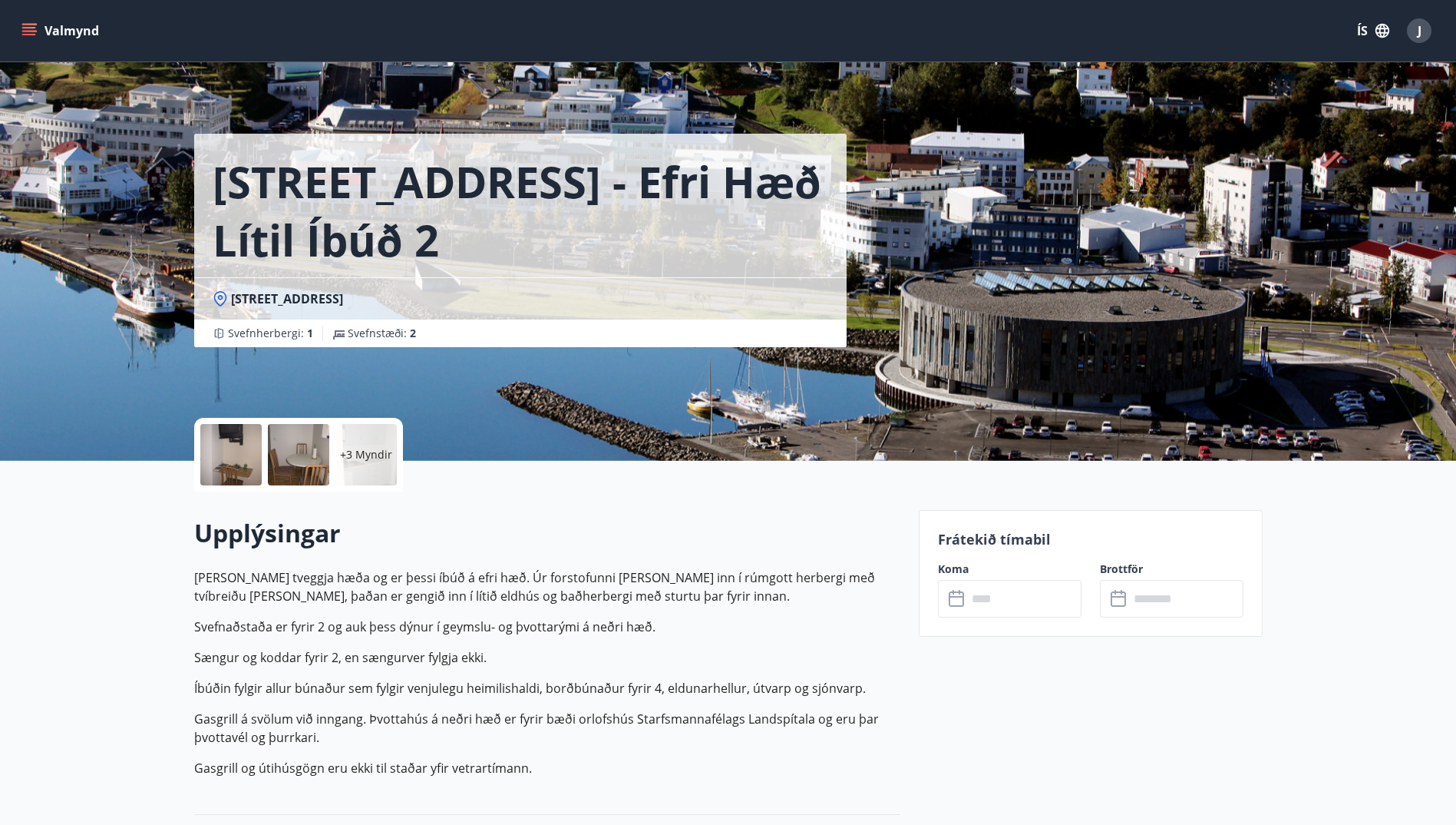
click at [370, 447] on p "+3 Myndir" at bounding box center [365, 454] width 52 height 16
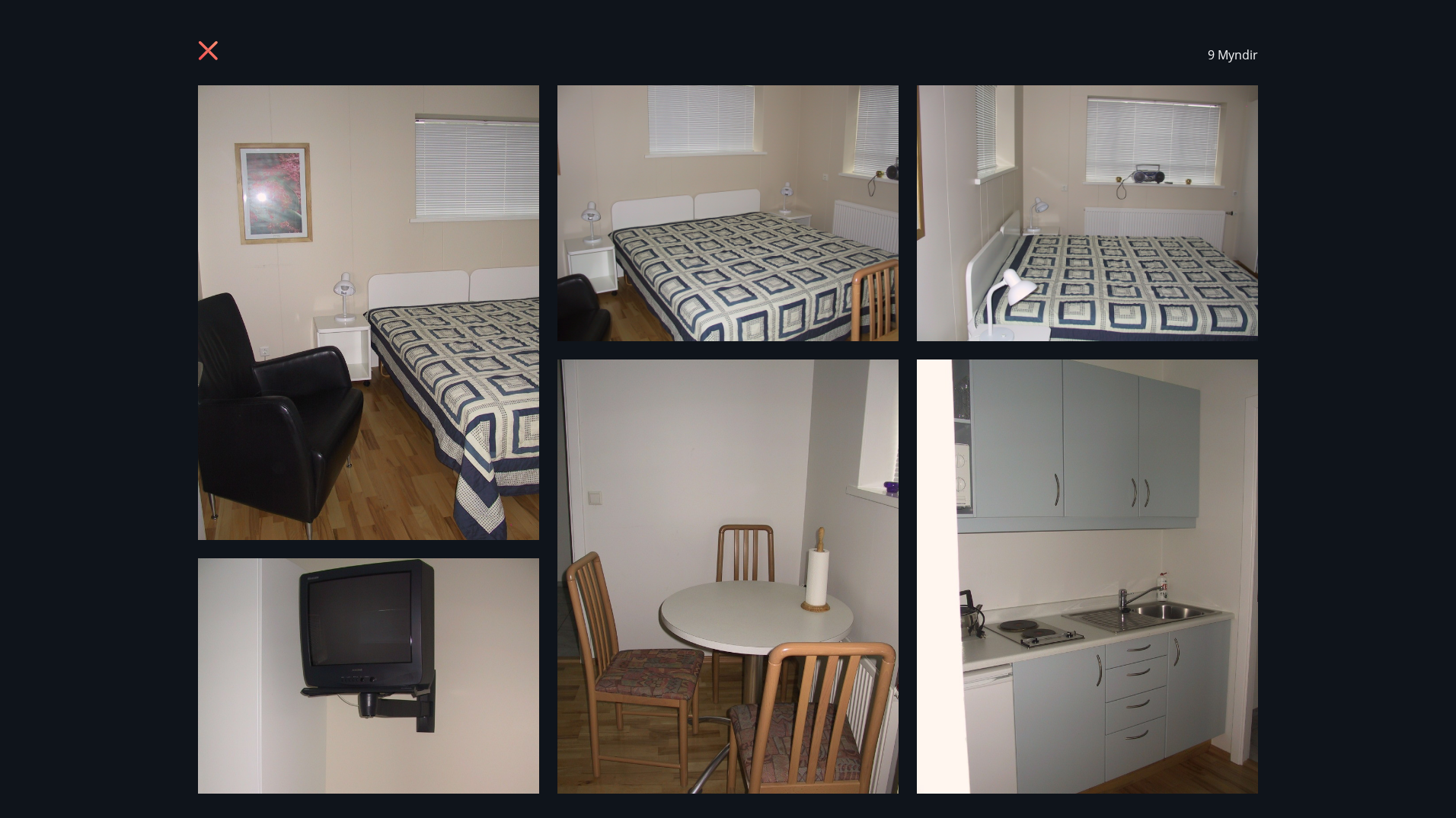
click at [206, 42] on icon at bounding box center [210, 52] width 24 height 24
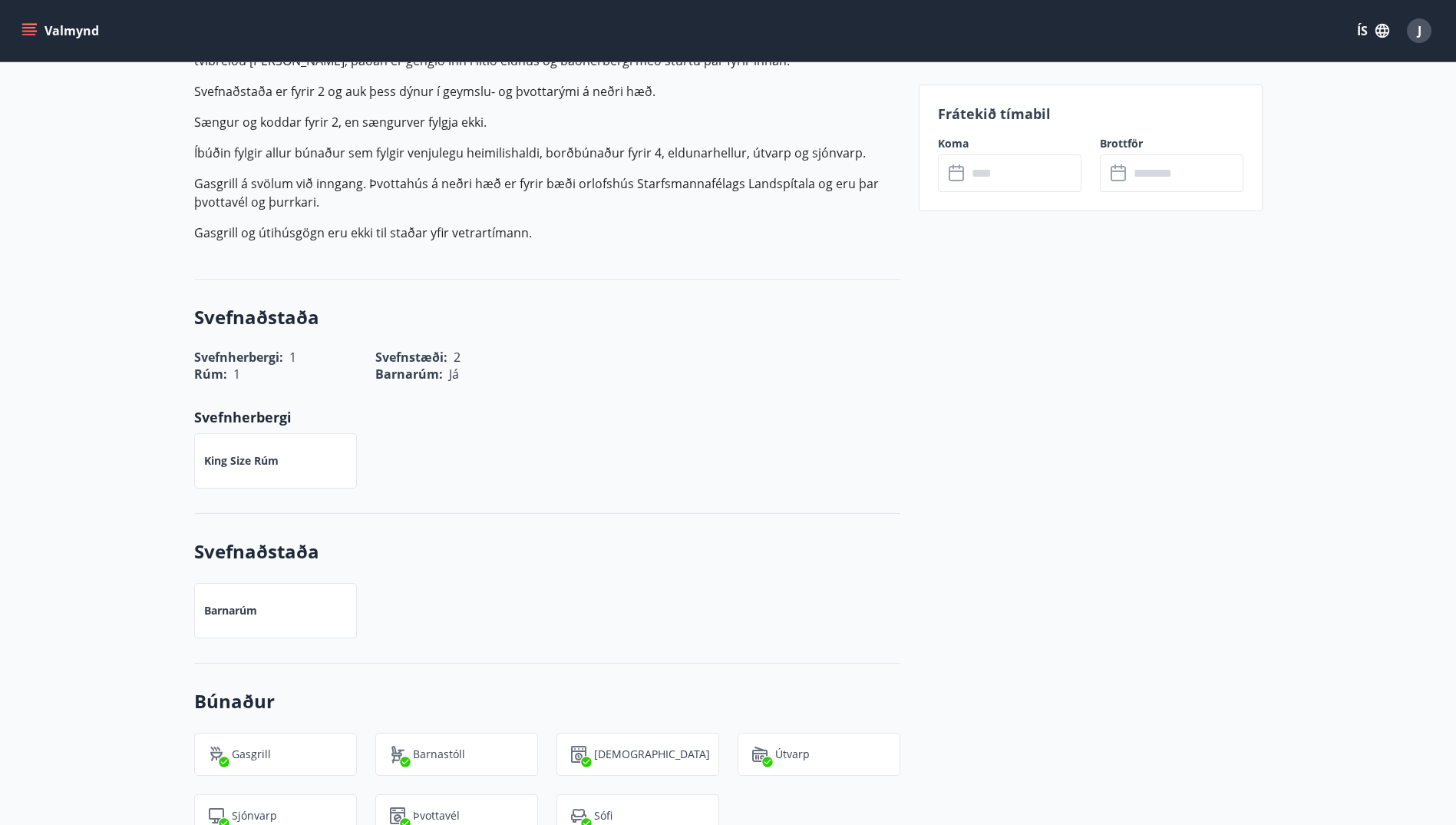
scroll to position [768, 0]
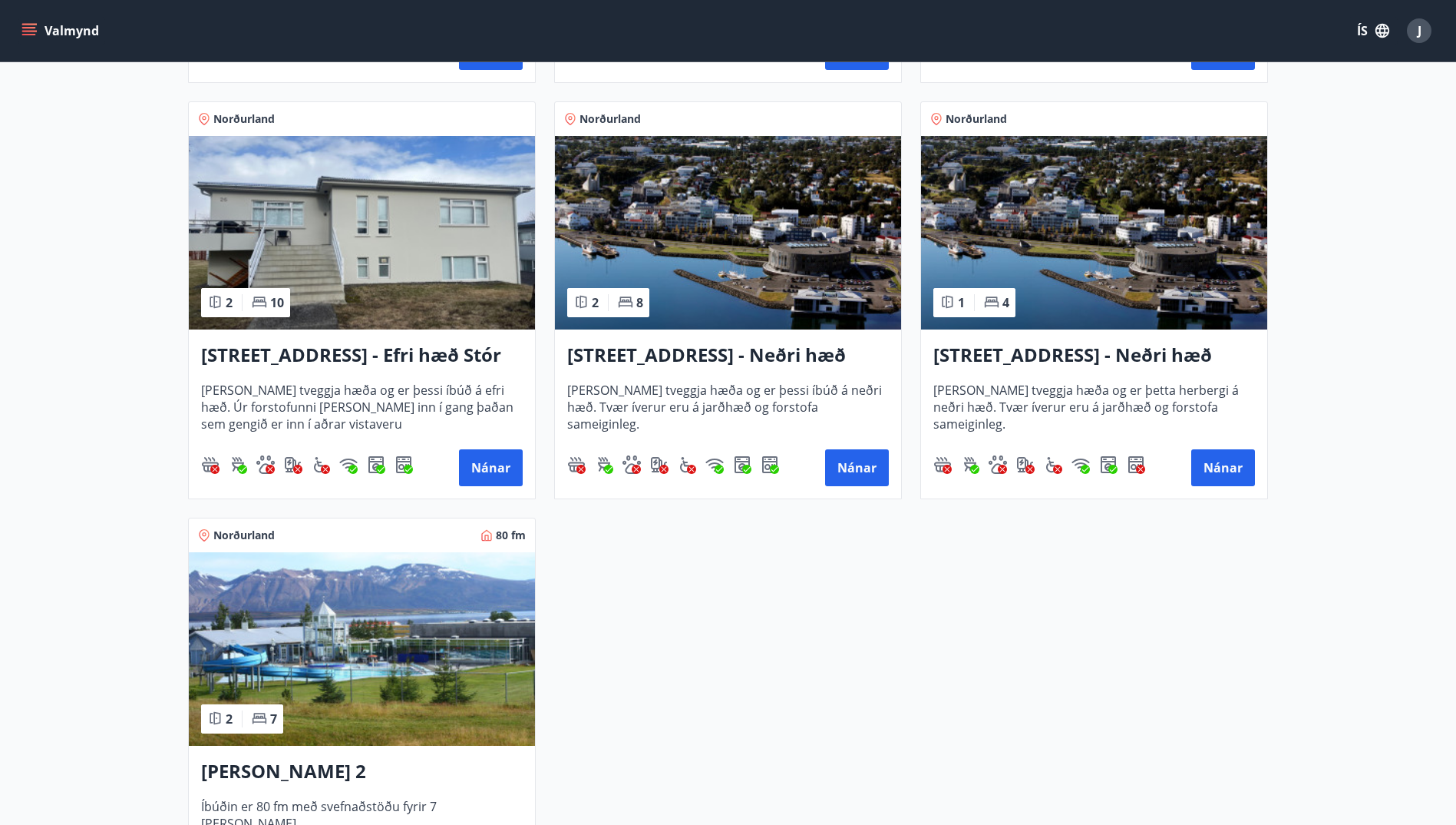
scroll to position [1920, 0]
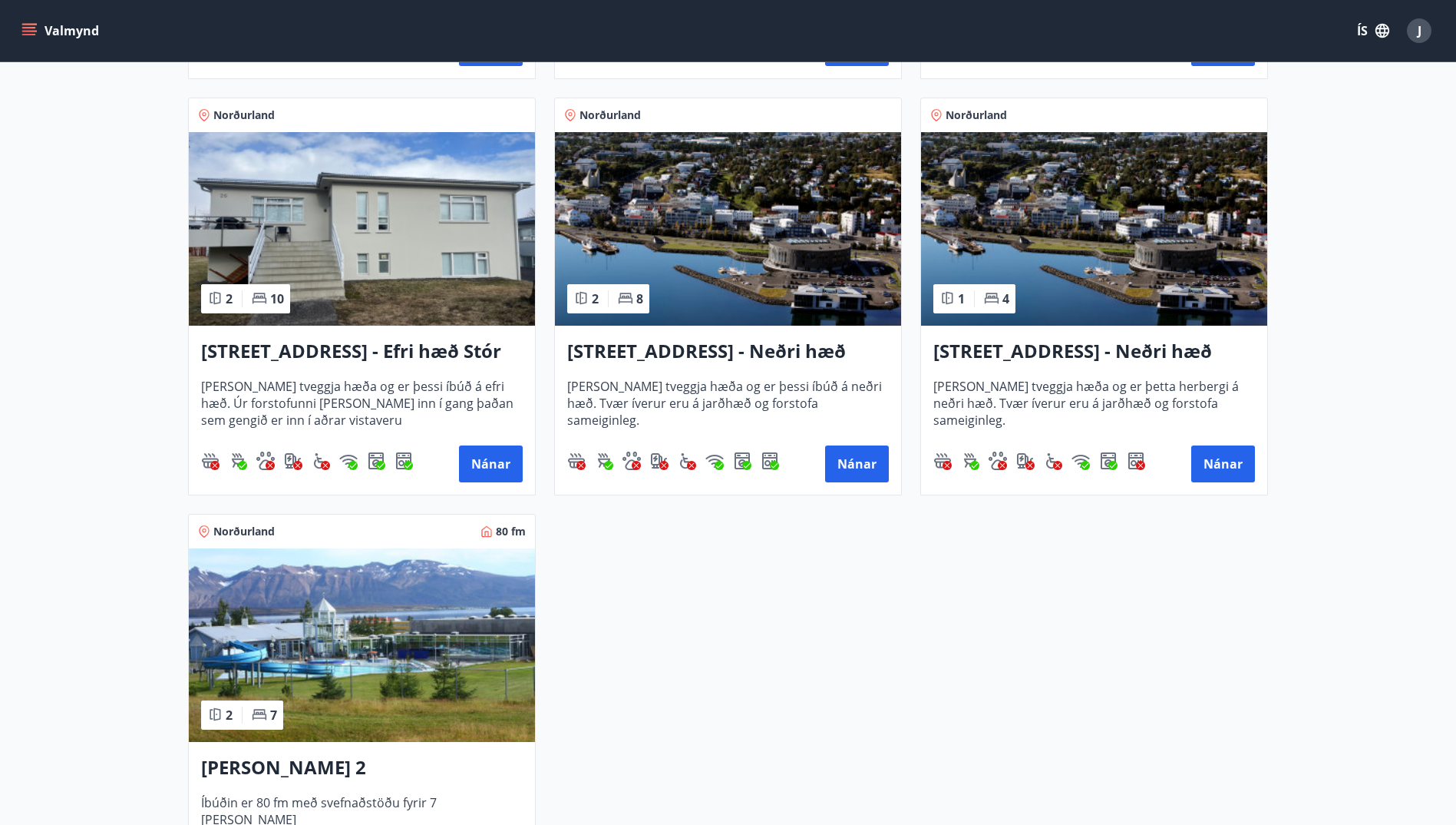
click at [470, 606] on img at bounding box center [362, 645] width 346 height 194
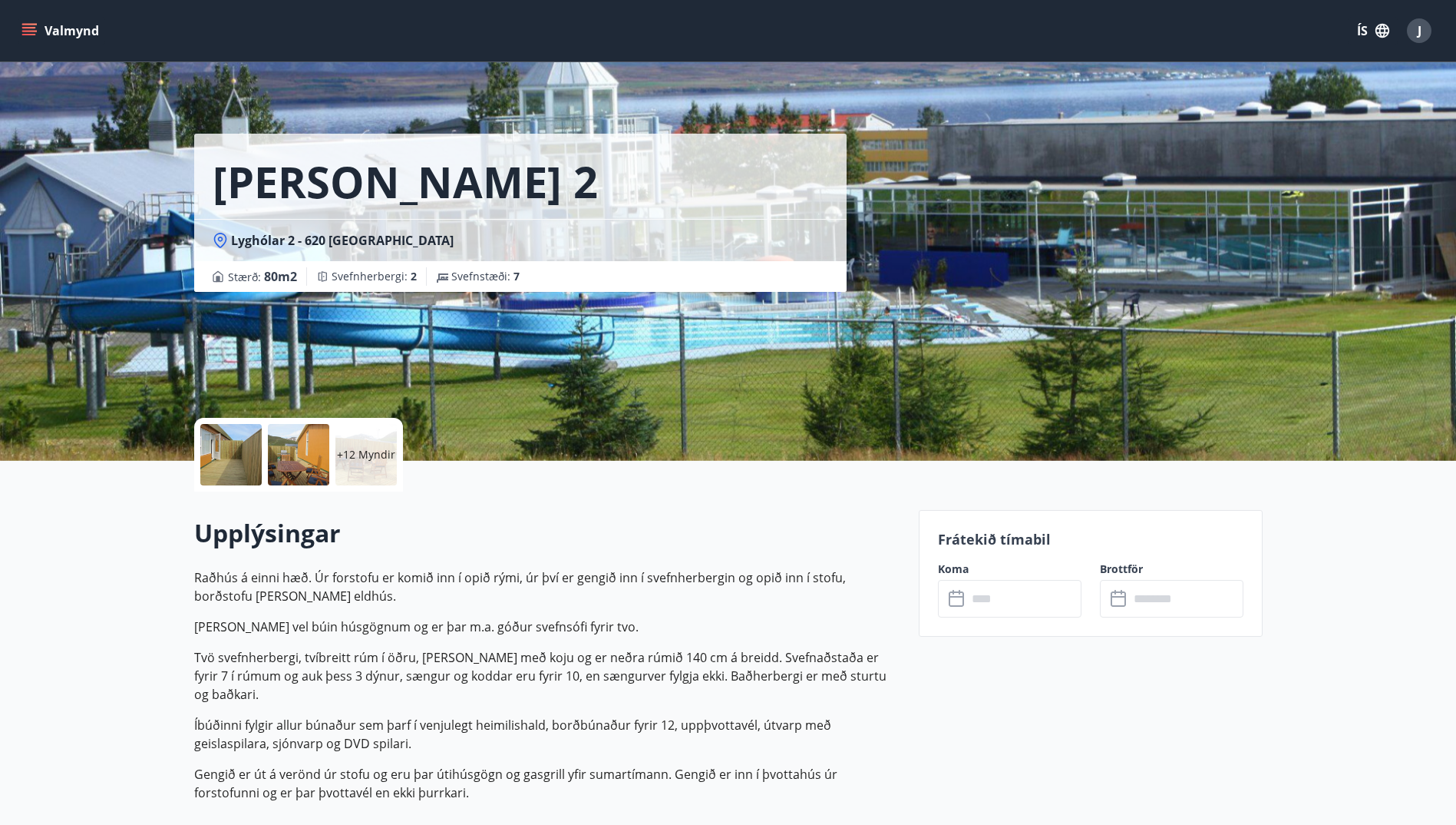
click at [1050, 597] on input "text" at bounding box center [1024, 599] width 115 height 38
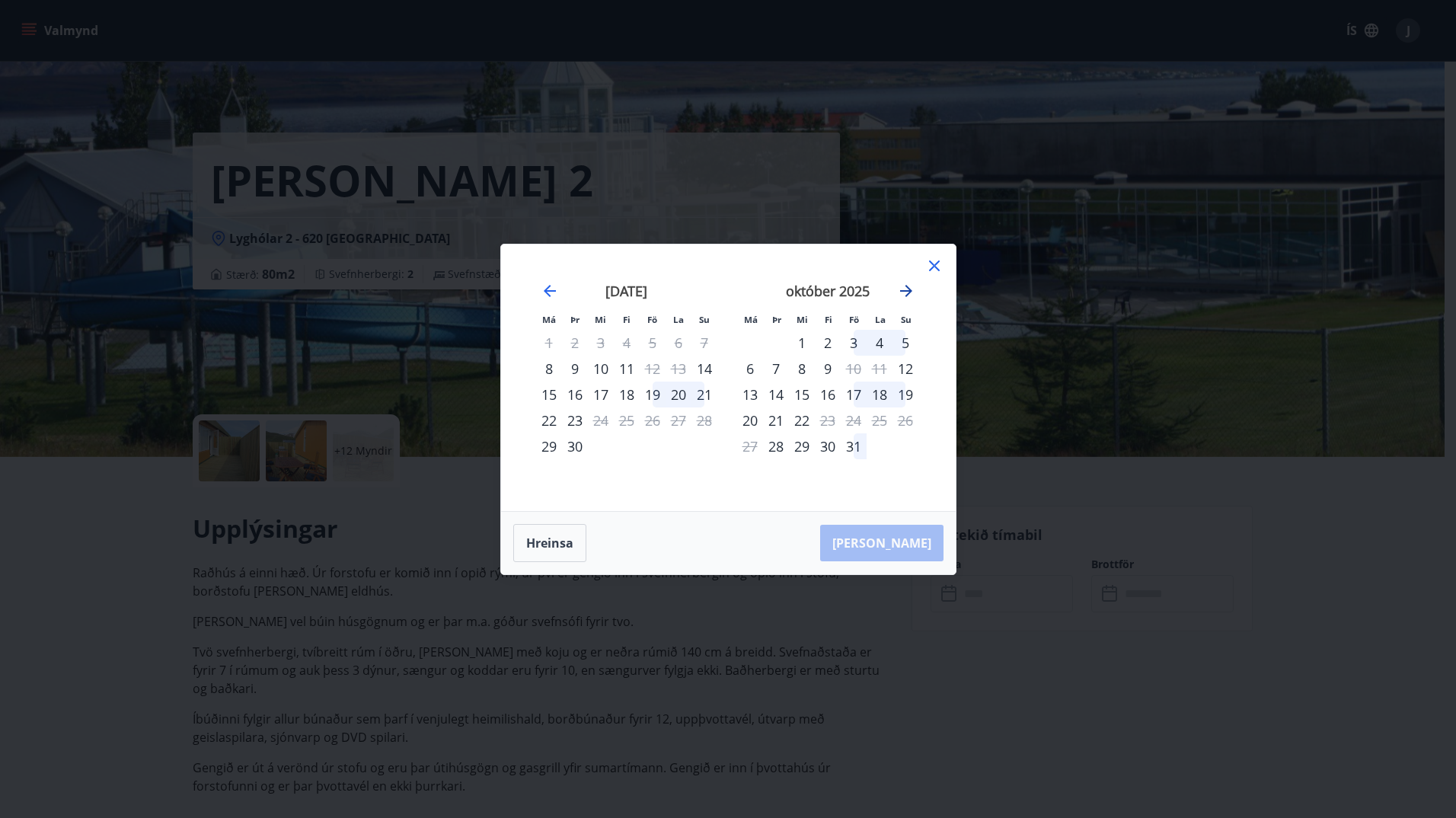
click at [910, 291] on icon "Move forward to switch to the next month." at bounding box center [906, 291] width 12 height 12
click at [19, 448] on div "Má Þr Mi Fi Fö La Su Má Þr Mi Fi Fö La Su september 2025 1 2 3 4 5 6 7 8 9 10 1…" at bounding box center [728, 409] width 1456 height 818
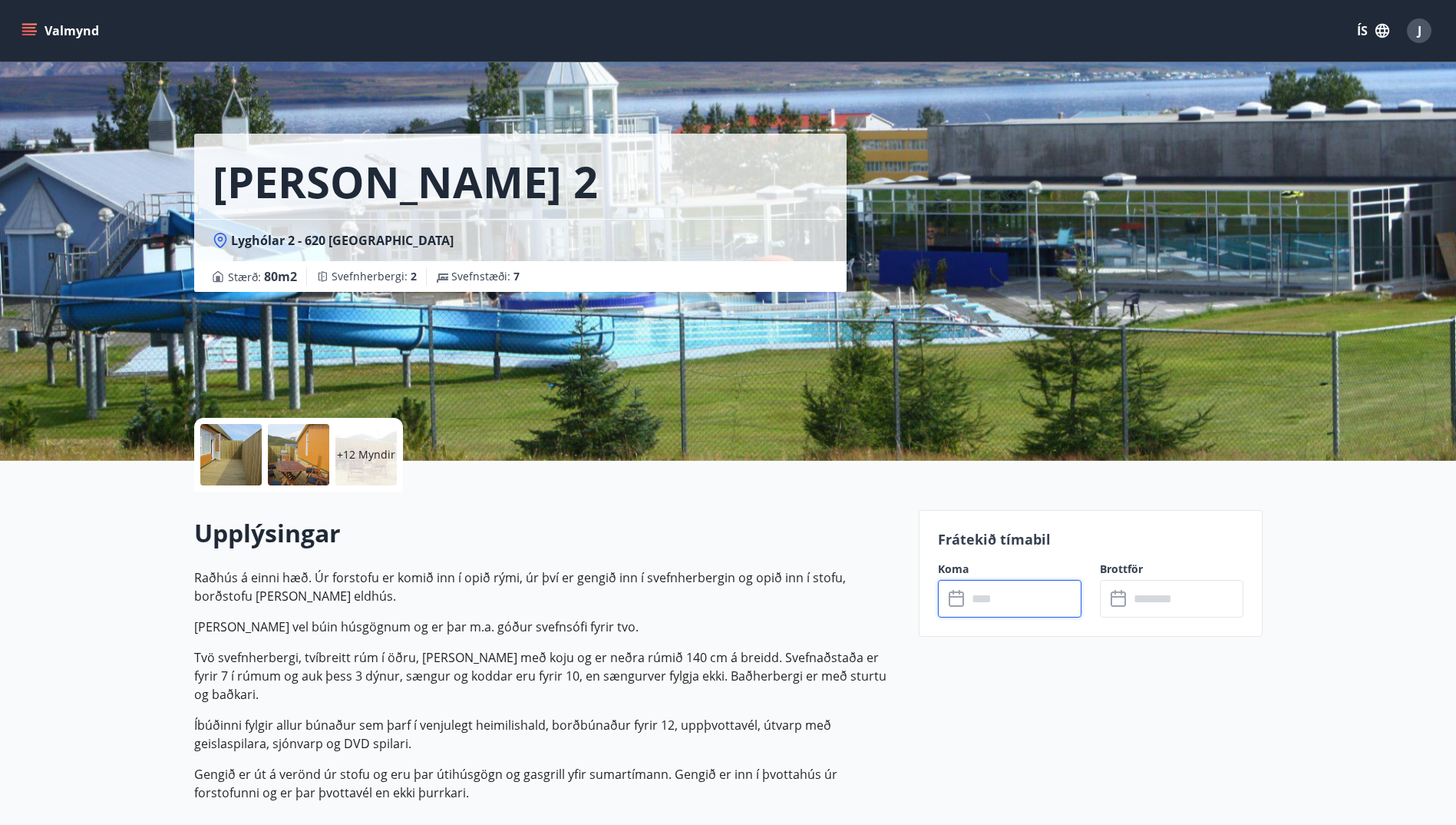
click at [361, 455] on p "+12 Myndir" at bounding box center [365, 454] width 58 height 16
